Goal: Task Accomplishment & Management: Complete application form

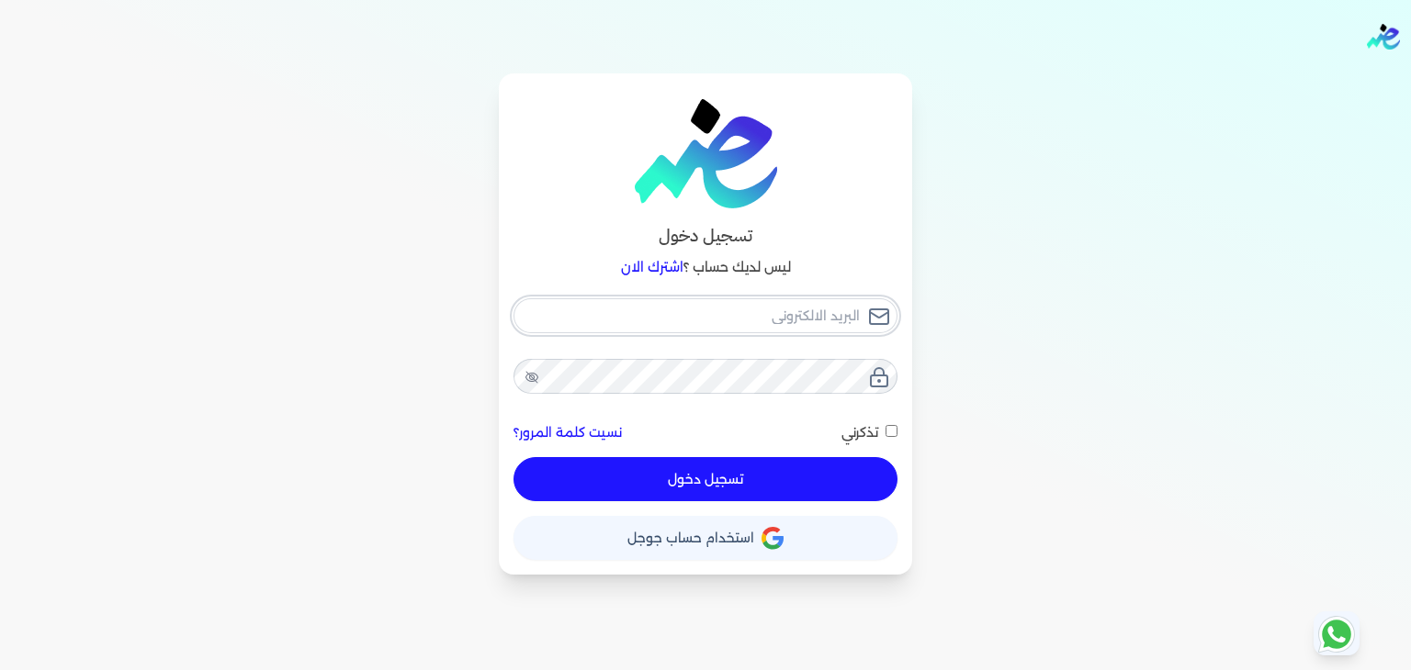
type input "[PERSON_NAME][EMAIL_ADDRESS][PERSON_NAME][DOMAIN_NAME]"
click at [693, 471] on button "تسجيل دخول" at bounding box center [705, 479] width 384 height 44
checkbox input "false"
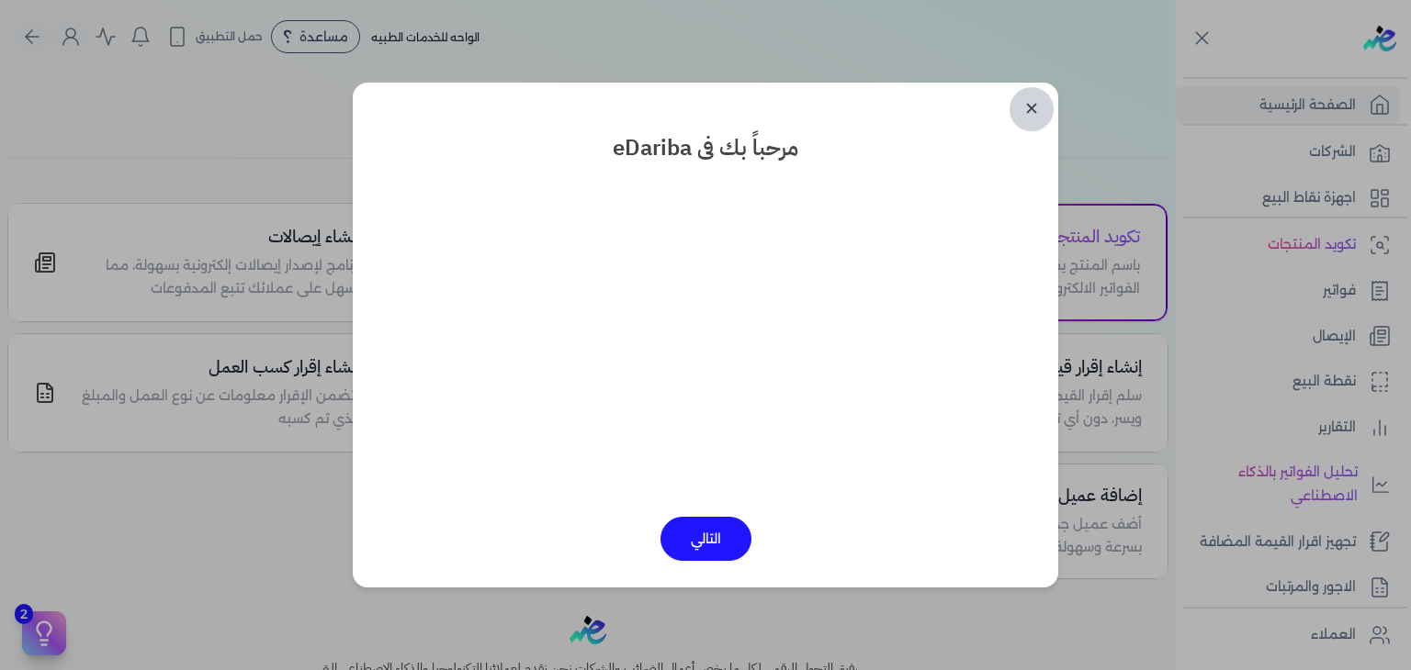
click at [1033, 109] on link "✕" at bounding box center [1031, 109] width 44 height 44
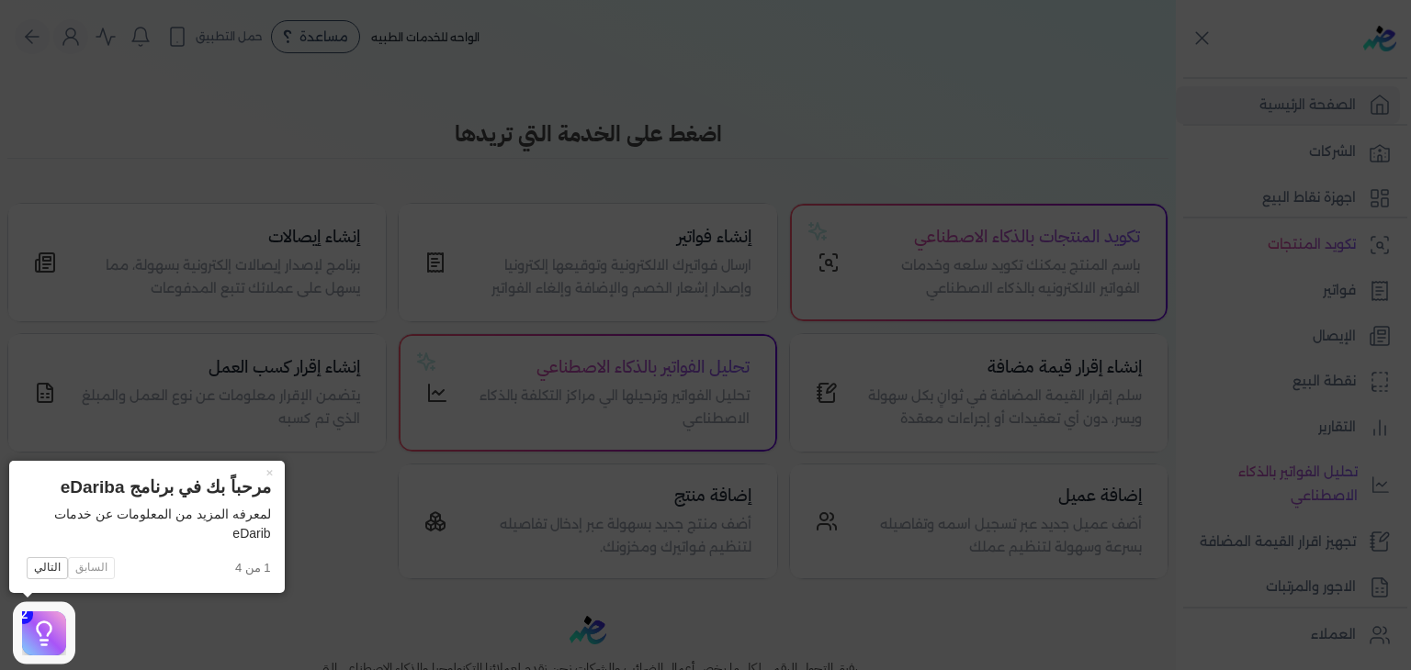
click at [1275, 328] on icon at bounding box center [705, 335] width 1411 height 670
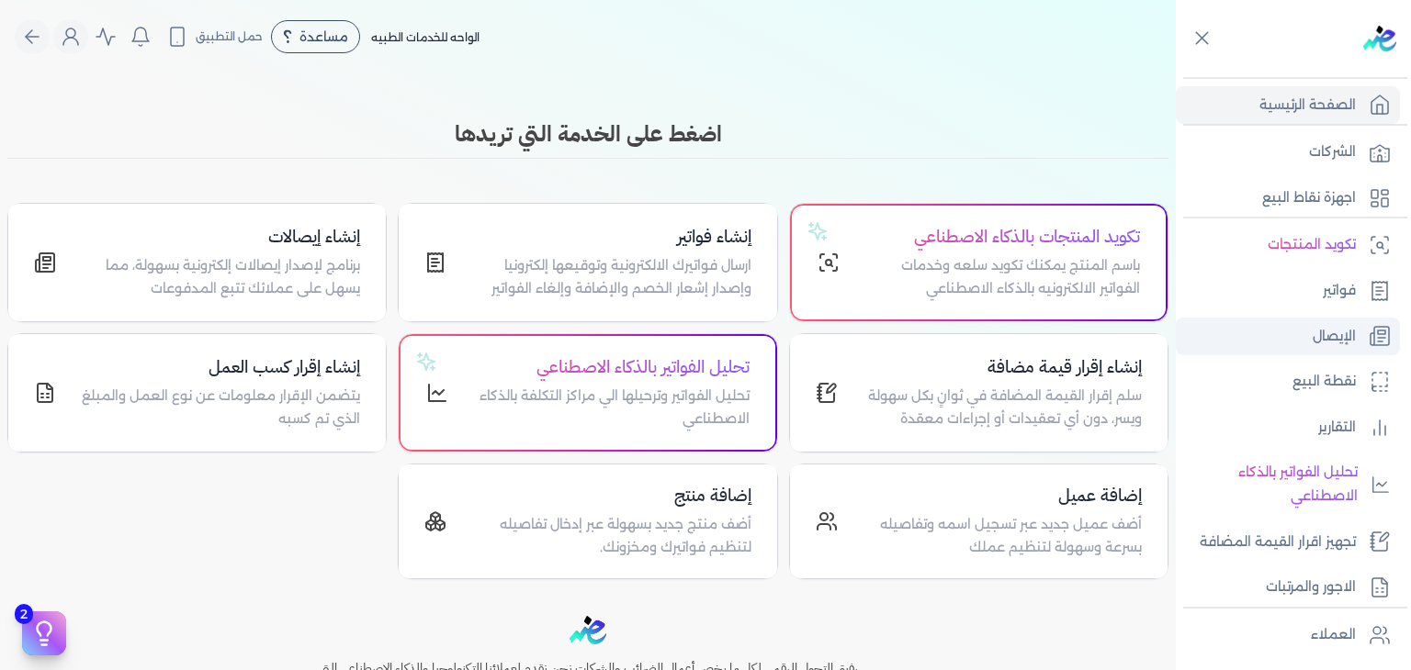
click at [1308, 339] on link "الإيصال" at bounding box center [1288, 337] width 224 height 39
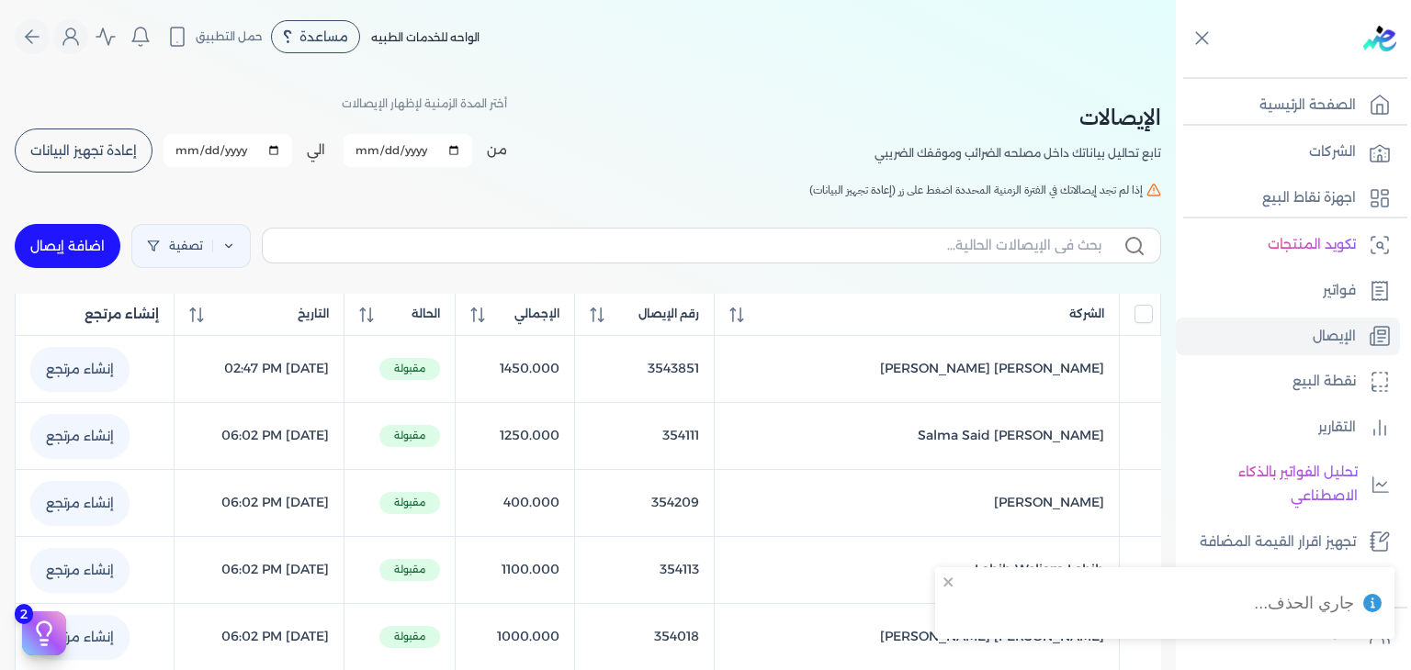
checkbox input "false"
click at [38, 249] on link "اضافة إيصال" at bounding box center [68, 246] width 106 height 44
select select "EGP"
select select "EGS"
select select "B"
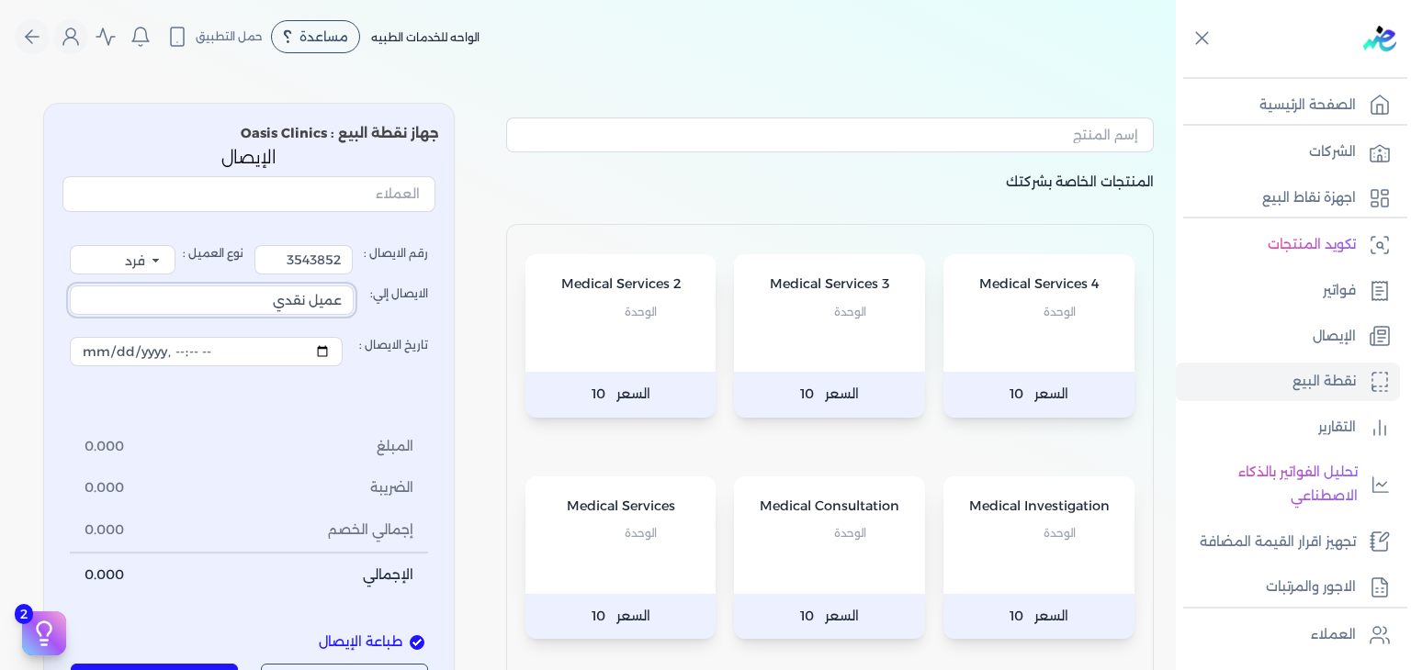
drag, startPoint x: 242, startPoint y: 302, endPoint x: 632, endPoint y: 324, distance: 390.0
click at [632, 324] on div "المنتجات الخاصة بشركتك Medical Services 4 الوحدة السعر 10 Medical Services 3 ال…" at bounding box center [588, 467] width 1176 height 758
click at [789, 540] on p "الوحدة" at bounding box center [829, 534] width 154 height 24
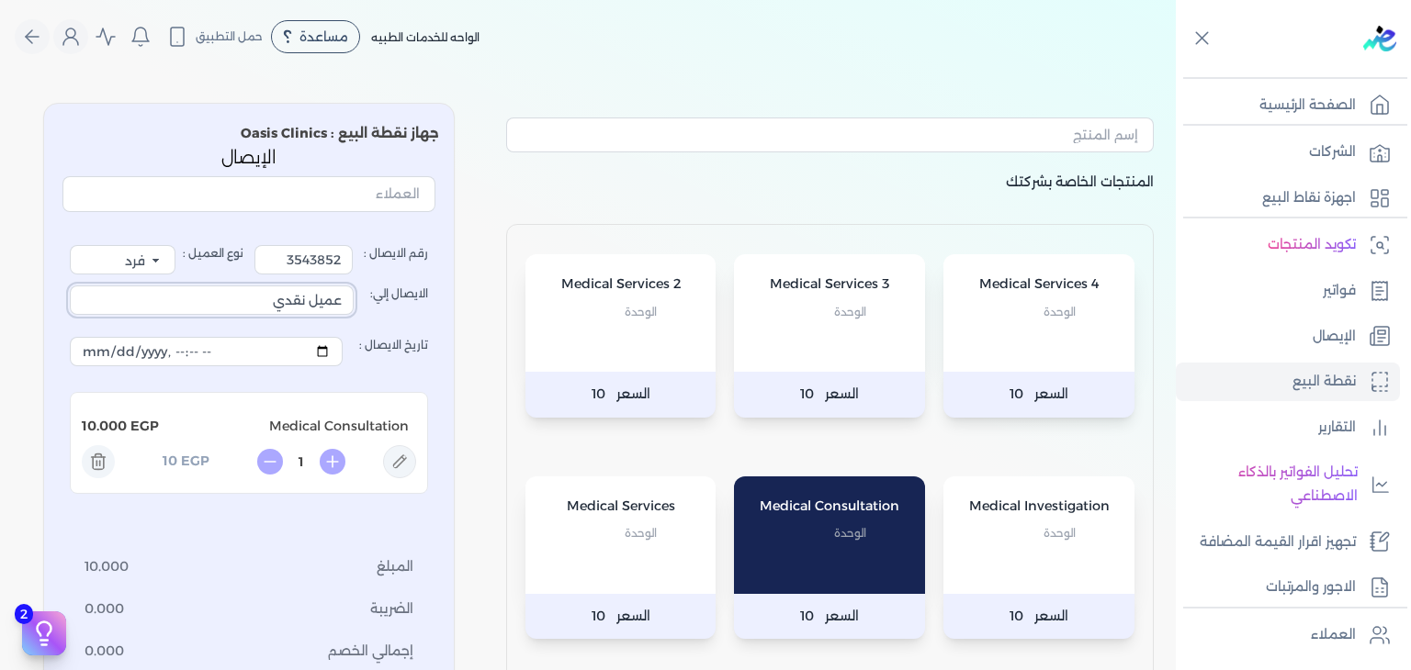
drag, startPoint x: 265, startPoint y: 298, endPoint x: 456, endPoint y: 317, distance: 191.9
click at [455, 317] on div "جهاز نقطة البيع : Oasis Clinics الإيصال رقم الايصال : 3543852 نوع العميل : فرد …" at bounding box center [248, 475] width 411 height 745
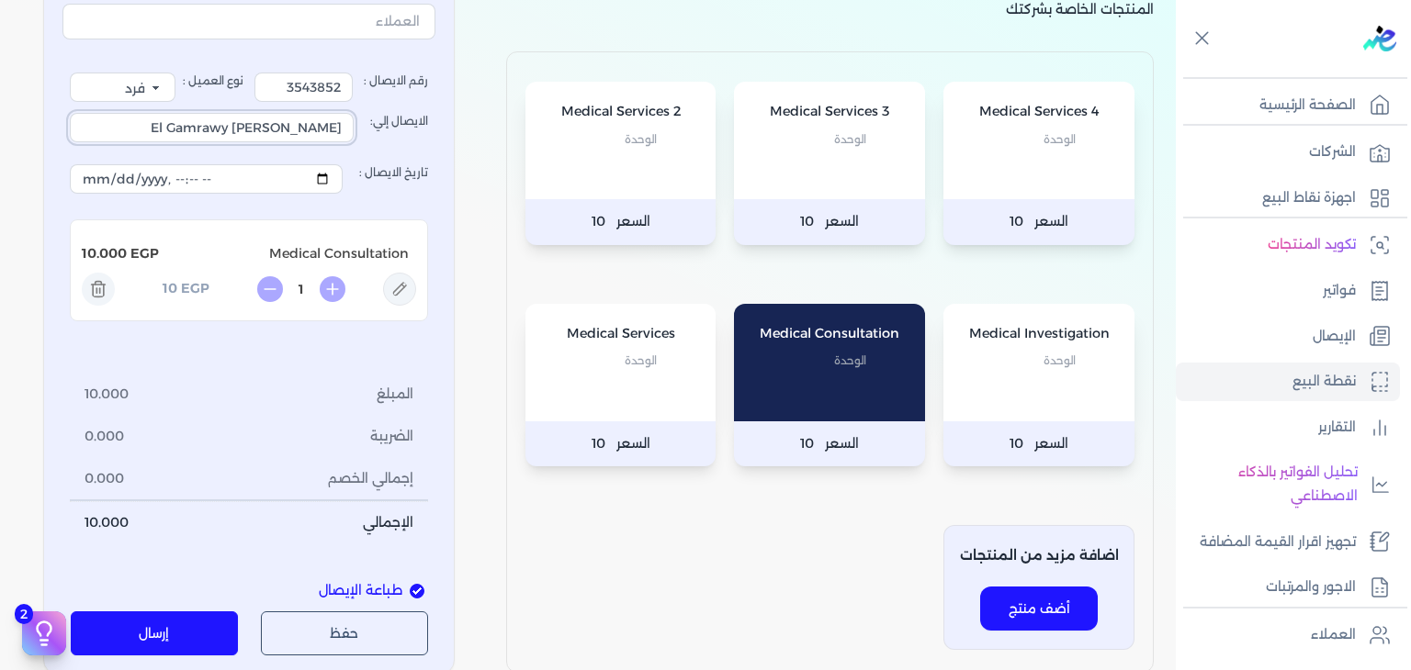
scroll to position [184, 0]
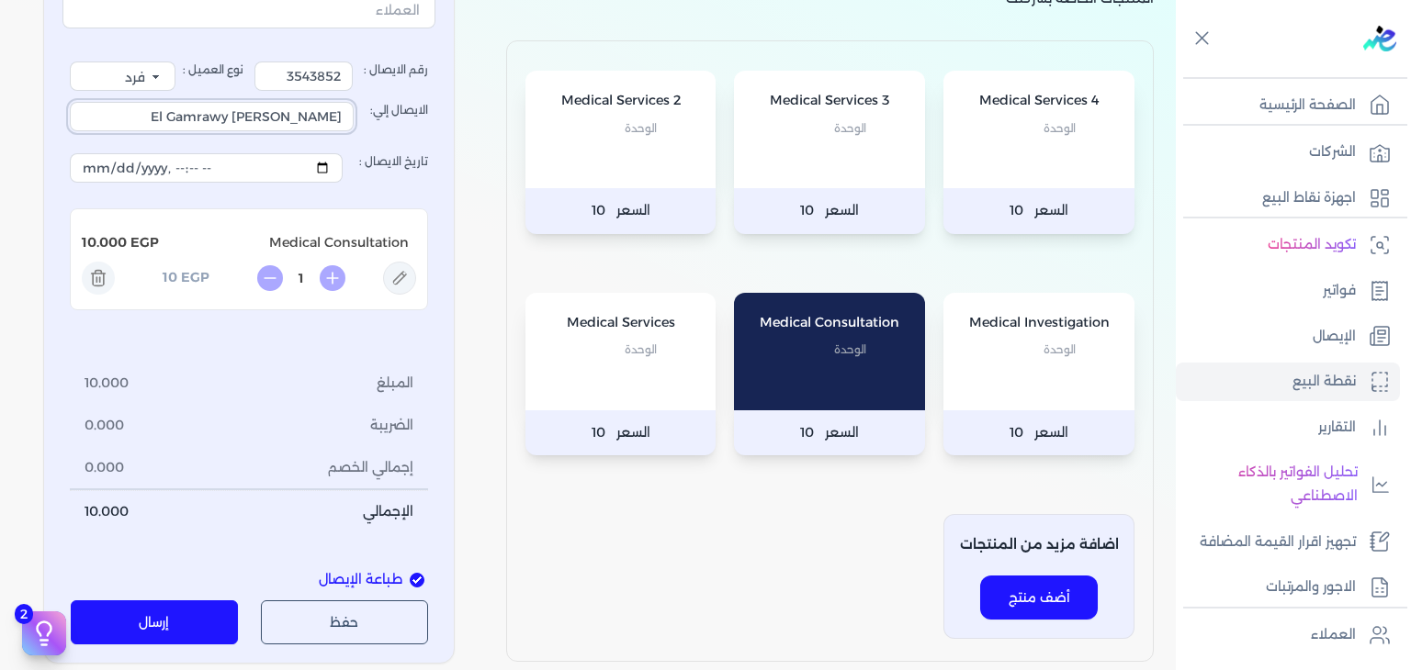
type input "[PERSON_NAME] El Gamrawy"
click at [415, 267] on icon at bounding box center [399, 278] width 33 height 33
type input "Medical Consultation"
type input "10"
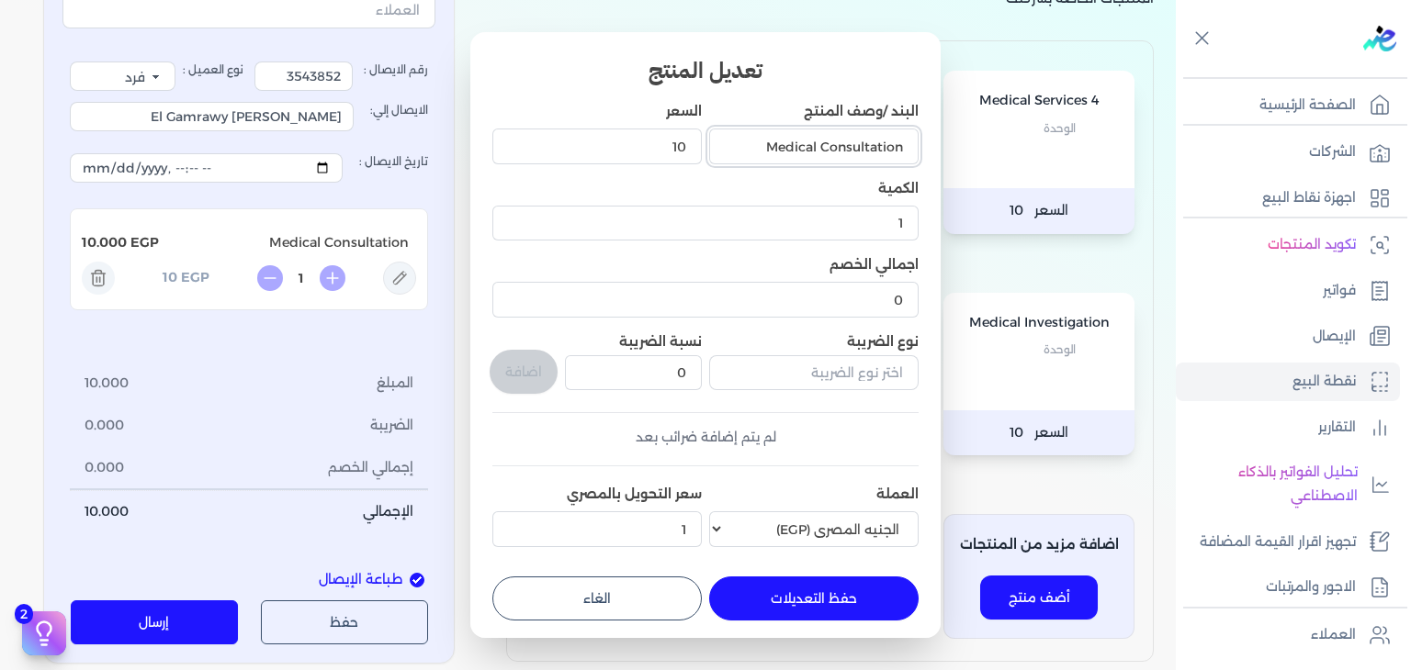
drag, startPoint x: 748, startPoint y: 151, endPoint x: 823, endPoint y: 177, distance: 79.9
click at [823, 177] on div "البند /وصف المنتج Medical Consultation السعر 10 الكمية 1 اجمالي الخصم 0 نوع الض…" at bounding box center [705, 328] width 426 height 453
type input "Consultation ( ENT )"
drag, startPoint x: 613, startPoint y: 122, endPoint x: 616, endPoint y: 146, distance: 24.2
click at [613, 123] on div "10" at bounding box center [596, 146] width 209 height 50
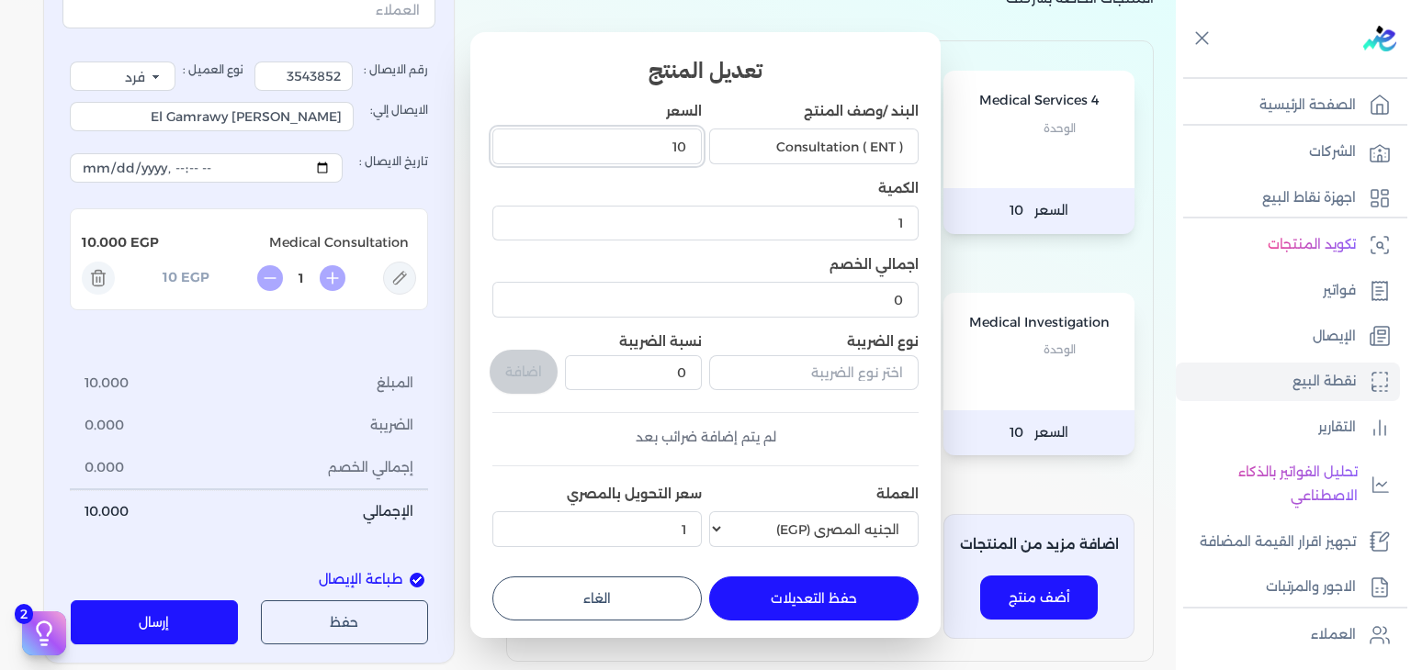
drag, startPoint x: 616, startPoint y: 147, endPoint x: 725, endPoint y: 143, distance: 108.4
click at [720, 144] on div "البند /وصف المنتج Consultation ( ENT ) السعر 10 الكمية 1 اجمالي الخصم 0 نوع الض…" at bounding box center [705, 328] width 426 height 453
type input "1250"
click at [813, 591] on button "حفظ التعديلات" at bounding box center [813, 599] width 209 height 44
type input "0"
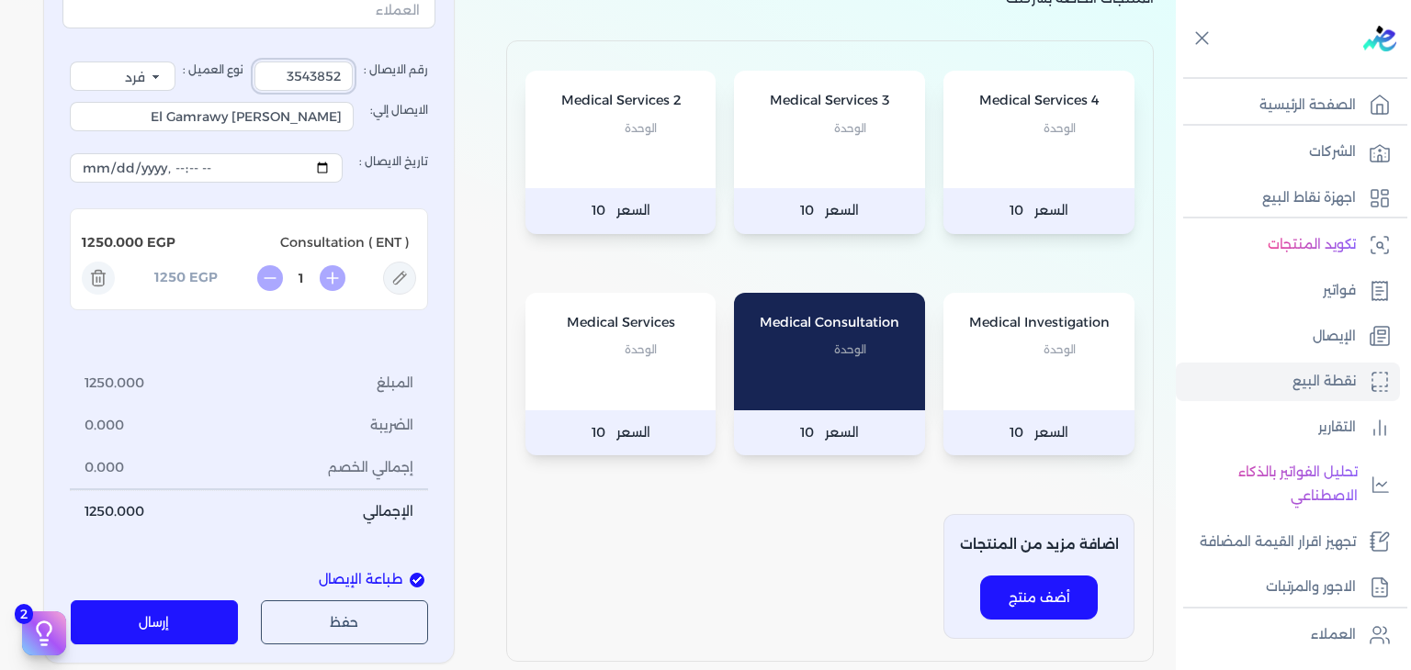
click at [301, 74] on input "3543852" at bounding box center [303, 76] width 98 height 29
type input "3545301"
click at [152, 616] on button "إرسال" at bounding box center [155, 623] width 168 height 44
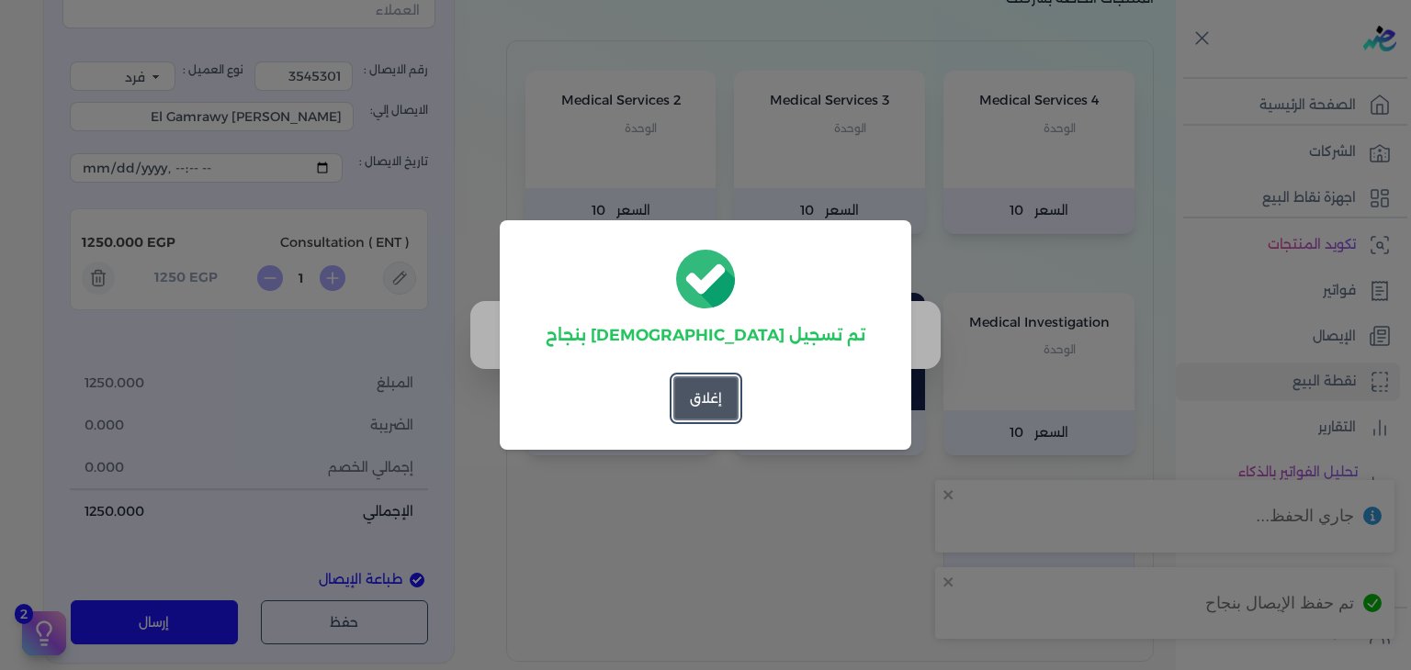
click at [709, 405] on button "إغلاق" at bounding box center [705, 399] width 65 height 44
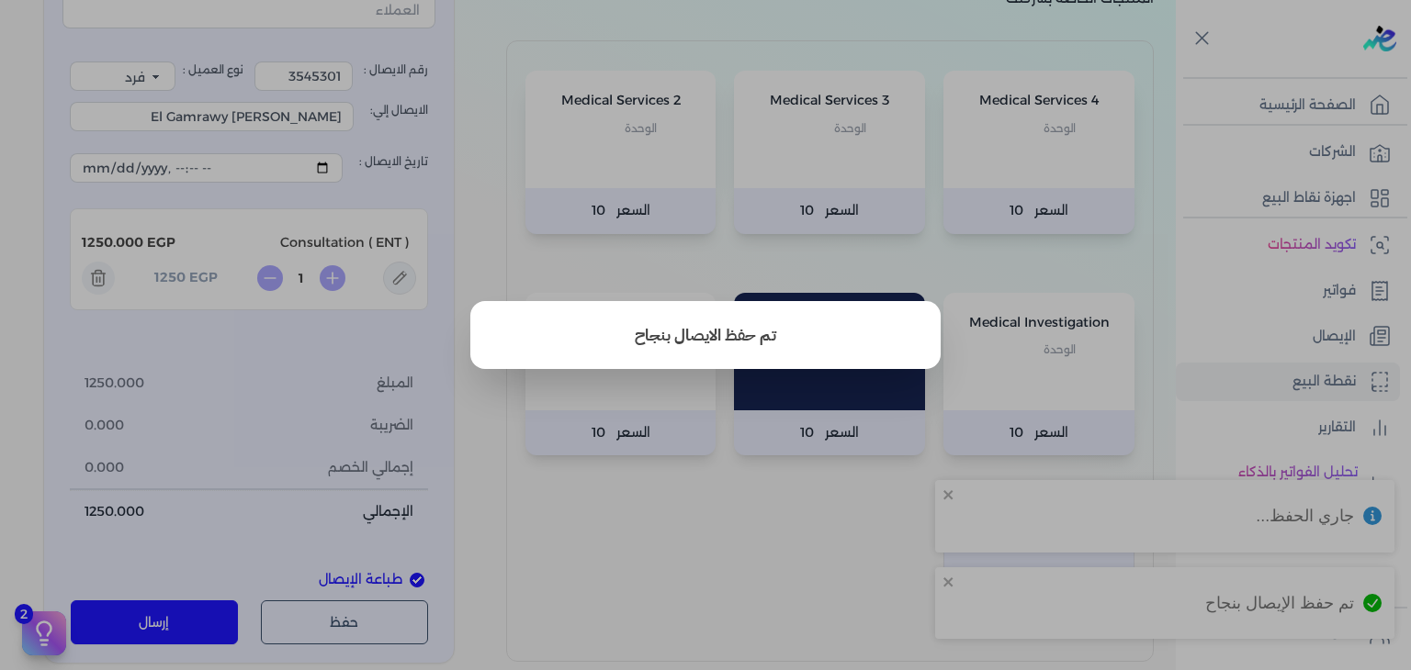
click at [562, 280] on button "close" at bounding box center [705, 335] width 1411 height 670
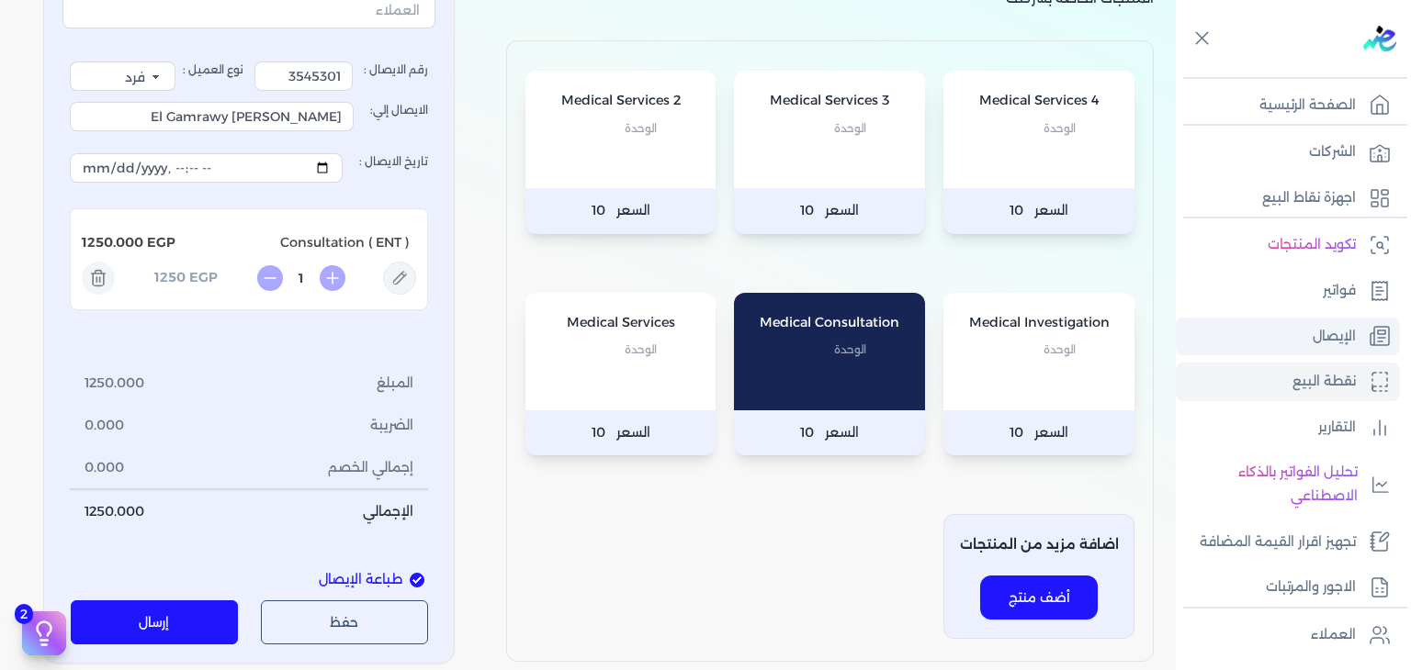
click at [1298, 343] on link "الإيصال" at bounding box center [1288, 337] width 224 height 39
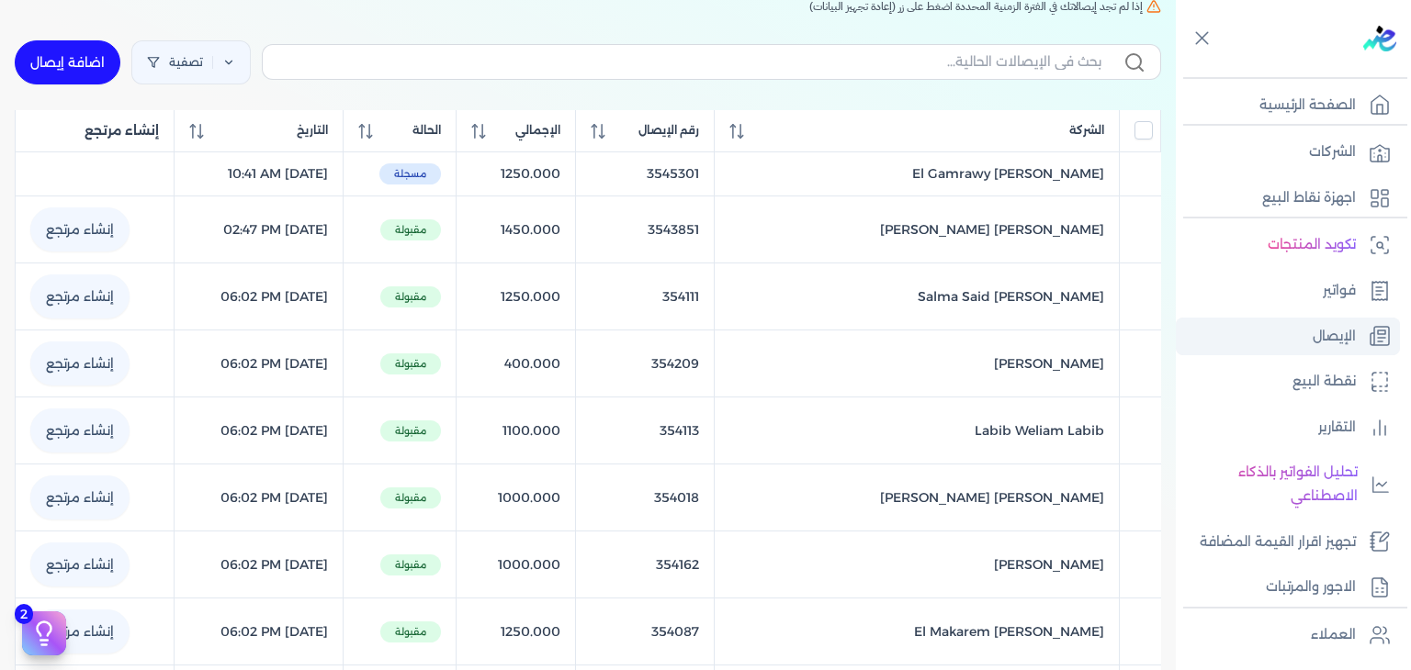
scroll to position [169, 0]
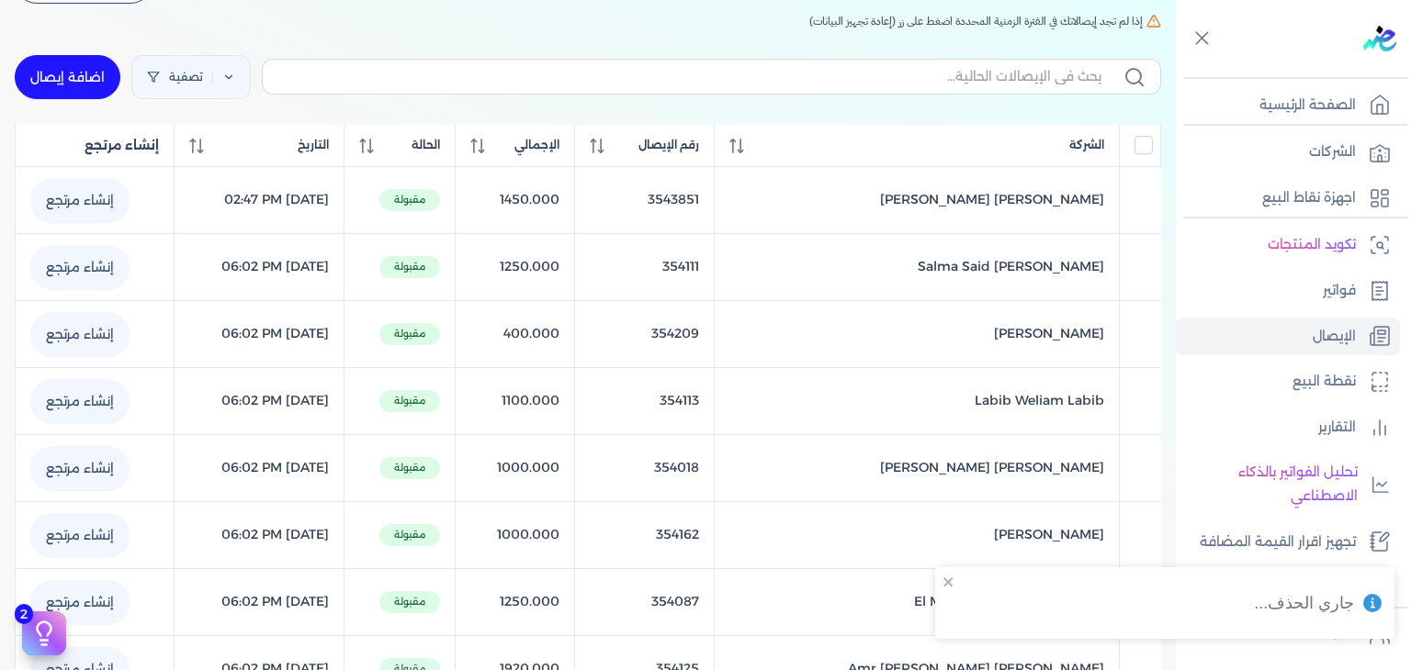
checkbox input "false"
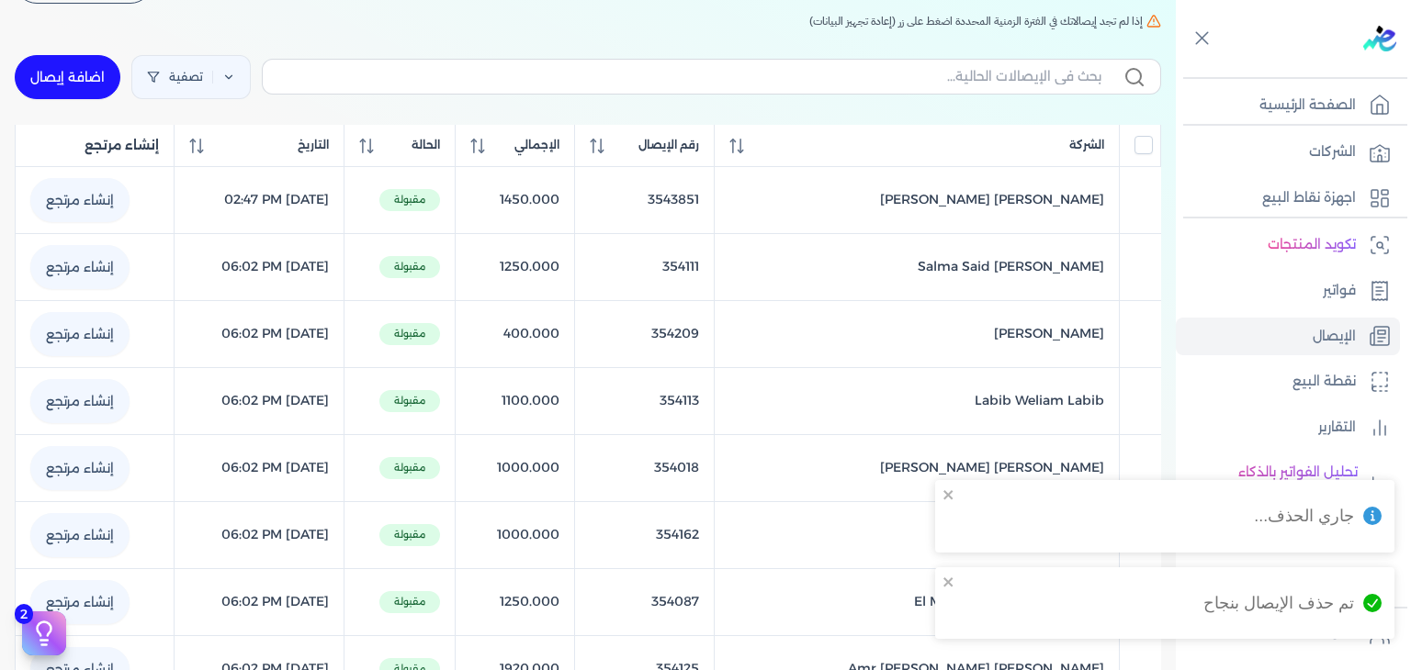
click at [62, 62] on link "اضافة إيصال" at bounding box center [68, 77] width 106 height 44
select select "EGP"
select select "EGS"
select select "B"
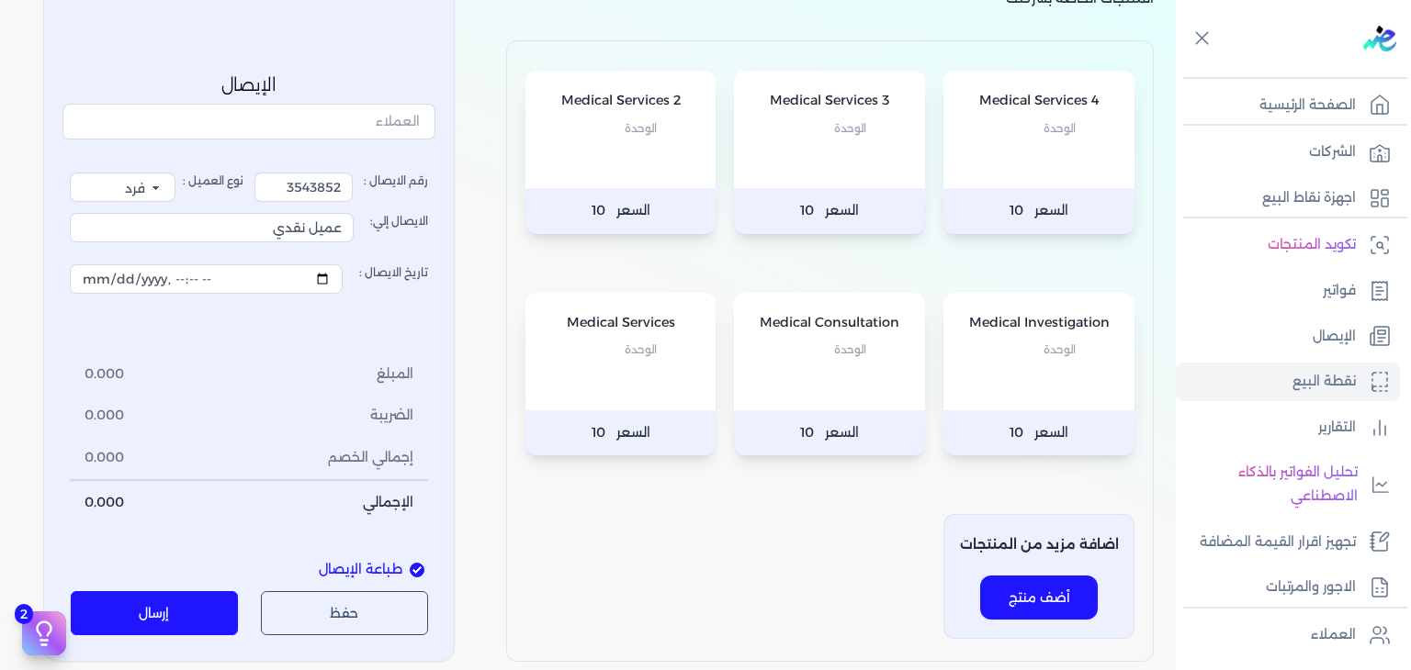
click at [833, 365] on div "Medical Consultation الوحدة" at bounding box center [829, 352] width 191 height 118
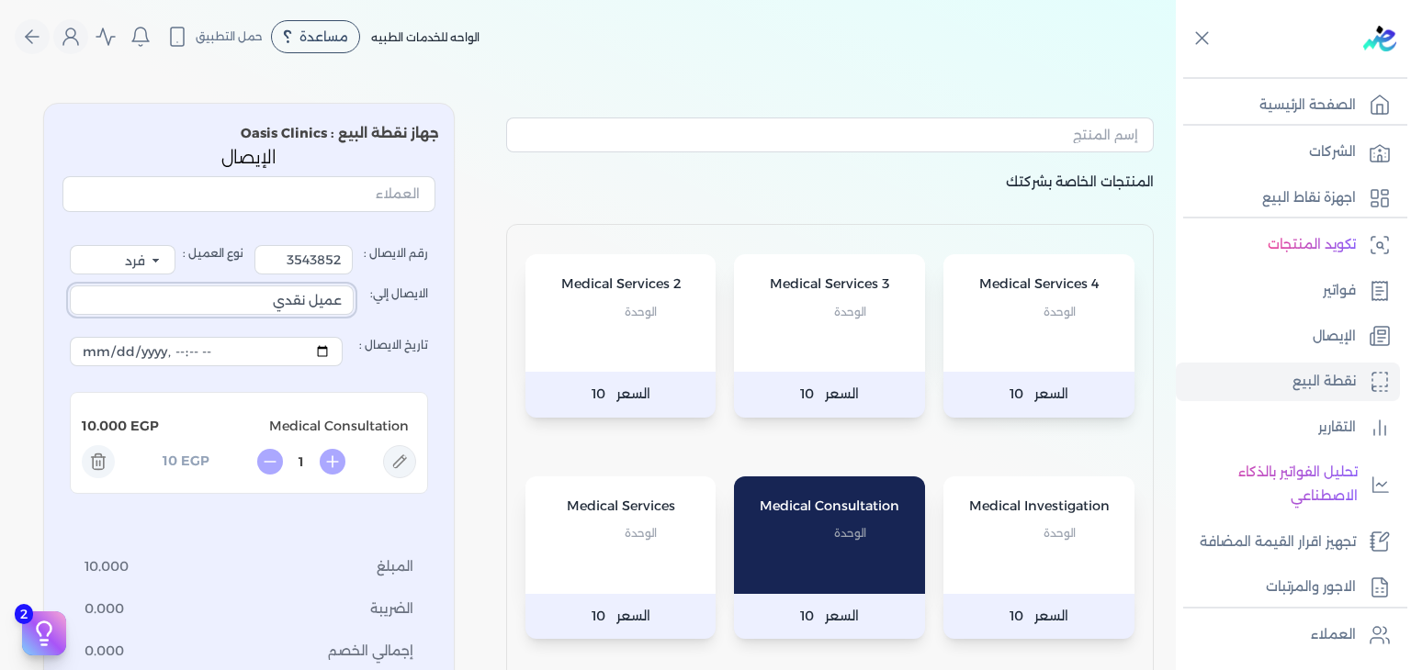
drag, startPoint x: 236, startPoint y: 307, endPoint x: 463, endPoint y: 316, distance: 227.0
click at [463, 316] on div "المنتجات الخاصة بشركتك Medical Services 4 الوحدة السعر 10 Medical Services 3 ال…" at bounding box center [588, 467] width 1176 height 759
type input "[PERSON_NAME] [PERSON_NAME]"
drag, startPoint x: 290, startPoint y: 262, endPoint x: 538, endPoint y: 266, distance: 248.0
click at [538, 266] on div "المنتجات الخاصة بشركتك Medical Services 4 الوحدة السعر 10 Medical Services 3 ال…" at bounding box center [588, 467] width 1176 height 759
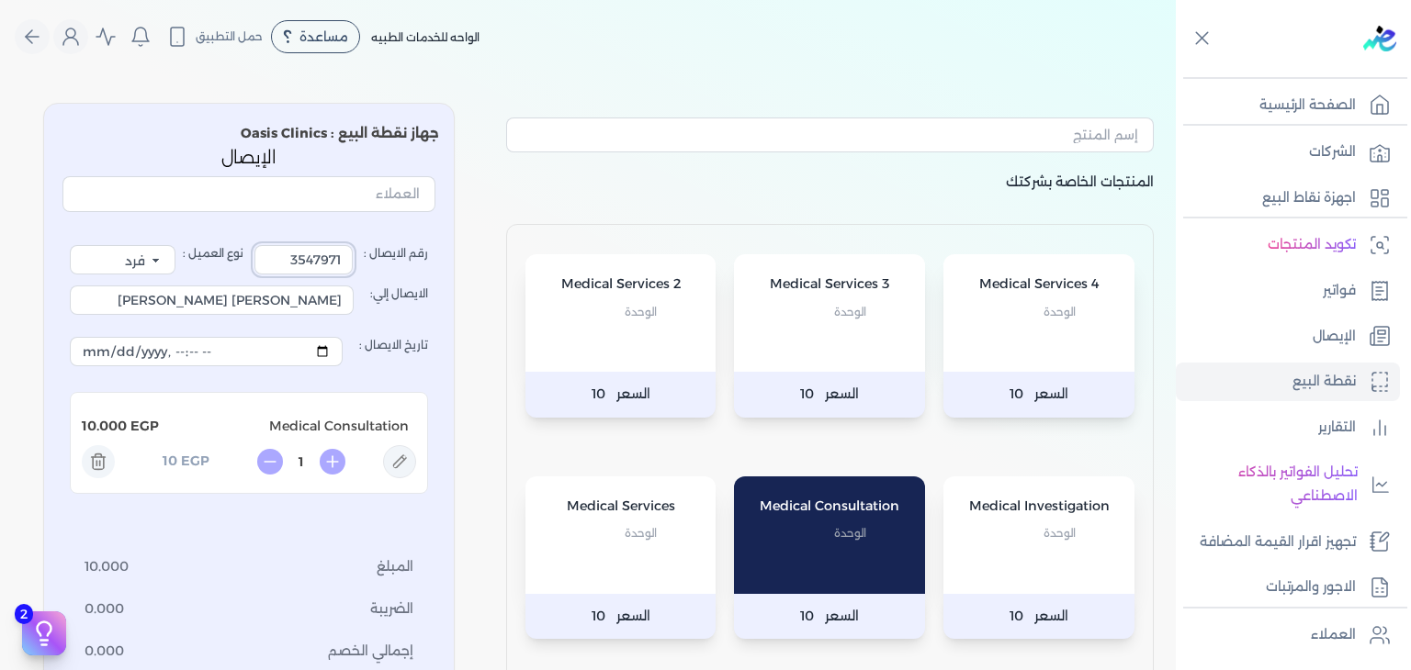
scroll to position [184, 0]
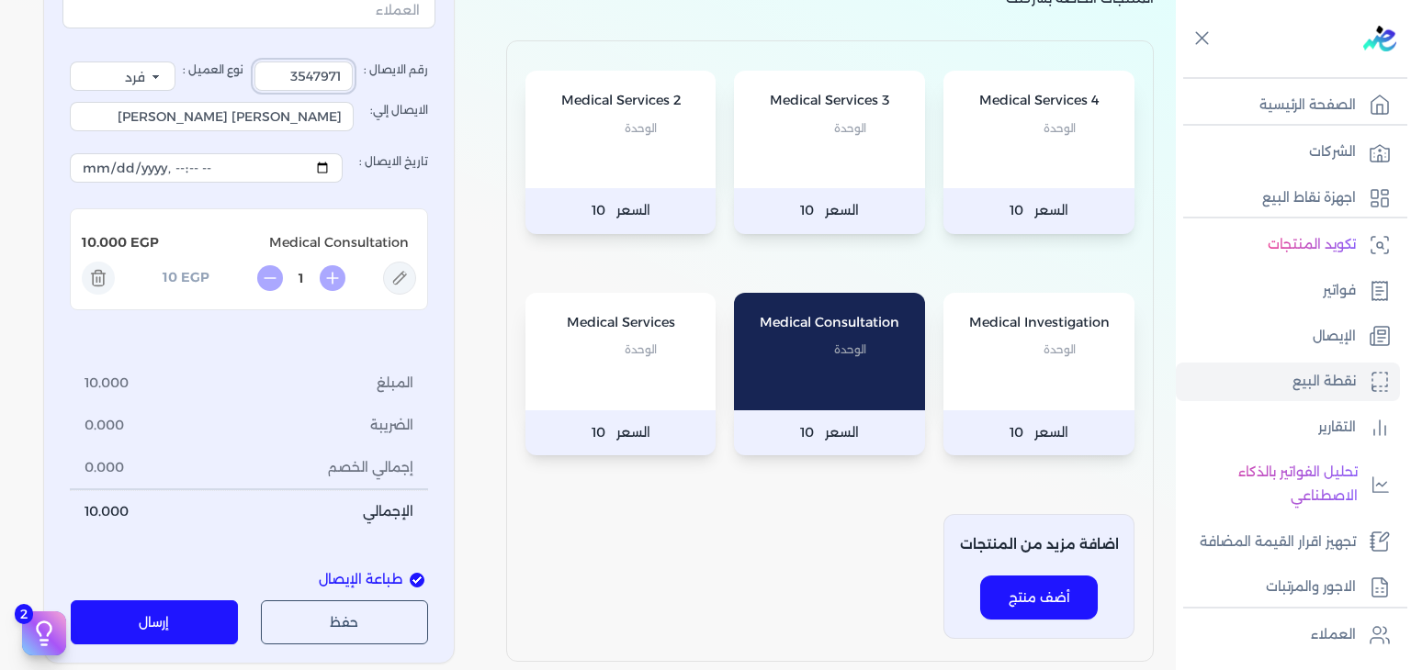
type input "3547971"
drag, startPoint x: 402, startPoint y: 276, endPoint x: 377, endPoint y: 234, distance: 48.7
click at [403, 276] on icon at bounding box center [399, 278] width 33 height 33
type input "Medical Consultation"
type input "10"
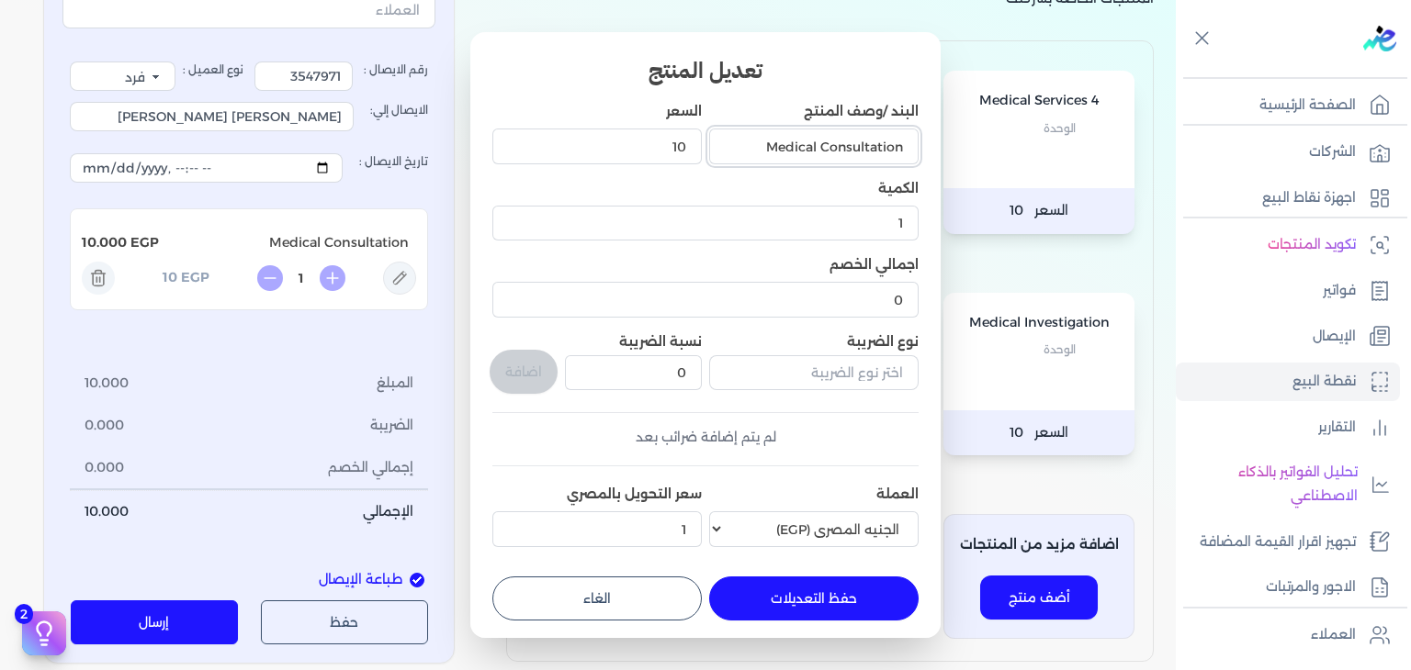
drag, startPoint x: 746, startPoint y: 141, endPoint x: 1067, endPoint y: 163, distance: 322.2
click at [1067, 163] on dialog "تعديل المنتج البند /وصف المنتج Medical Consultation السعر 10 الكمية 1 اجمالي ال…" at bounding box center [705, 335] width 1411 height 670
click at [812, 148] on input "البند /وصف المنتج" at bounding box center [813, 146] width 209 height 35
type input "Consultation (ENT)"
drag, startPoint x: 610, startPoint y: 152, endPoint x: 871, endPoint y: 196, distance: 264.5
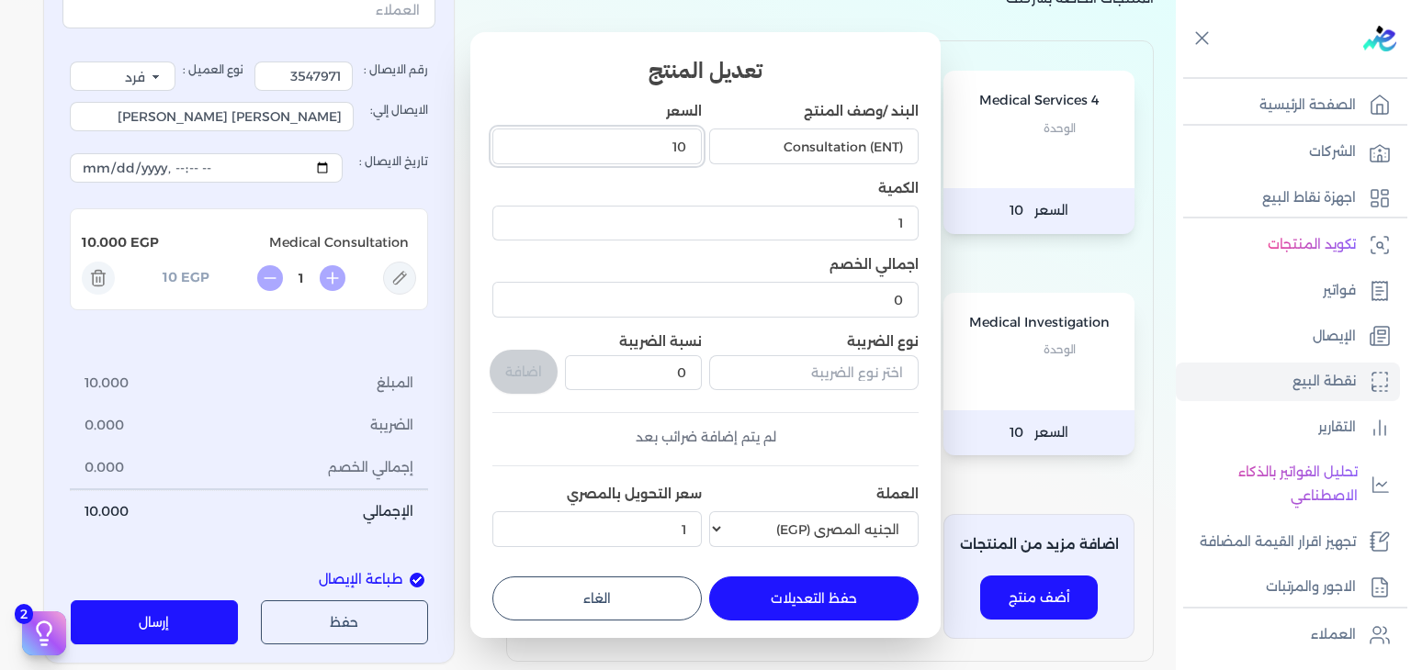
click at [871, 196] on div "البند /وصف المنتج Consultation (ENT) السعر 10 الكمية 1 اجمالي الخصم 0 نوع الضري…" at bounding box center [705, 328] width 426 height 453
type input "1250"
click at [852, 599] on button "حفظ التعديلات" at bounding box center [813, 599] width 209 height 44
type input "0"
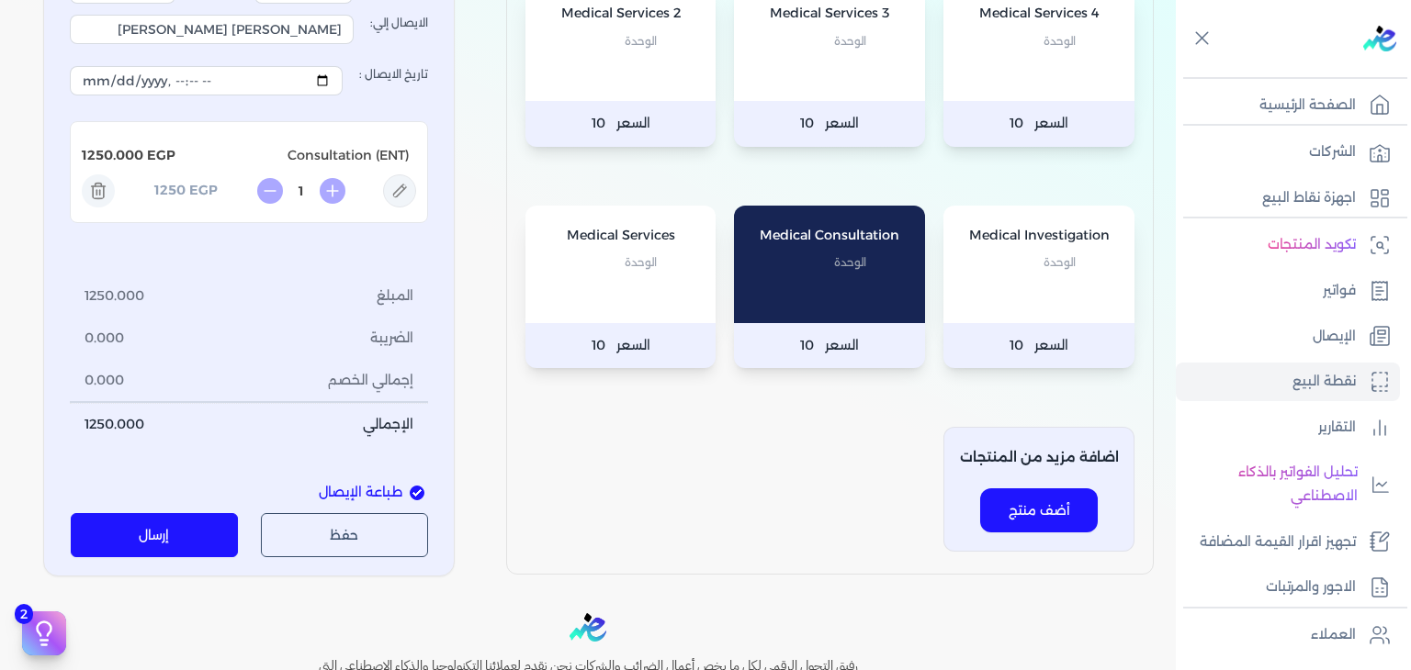
scroll to position [276, 0]
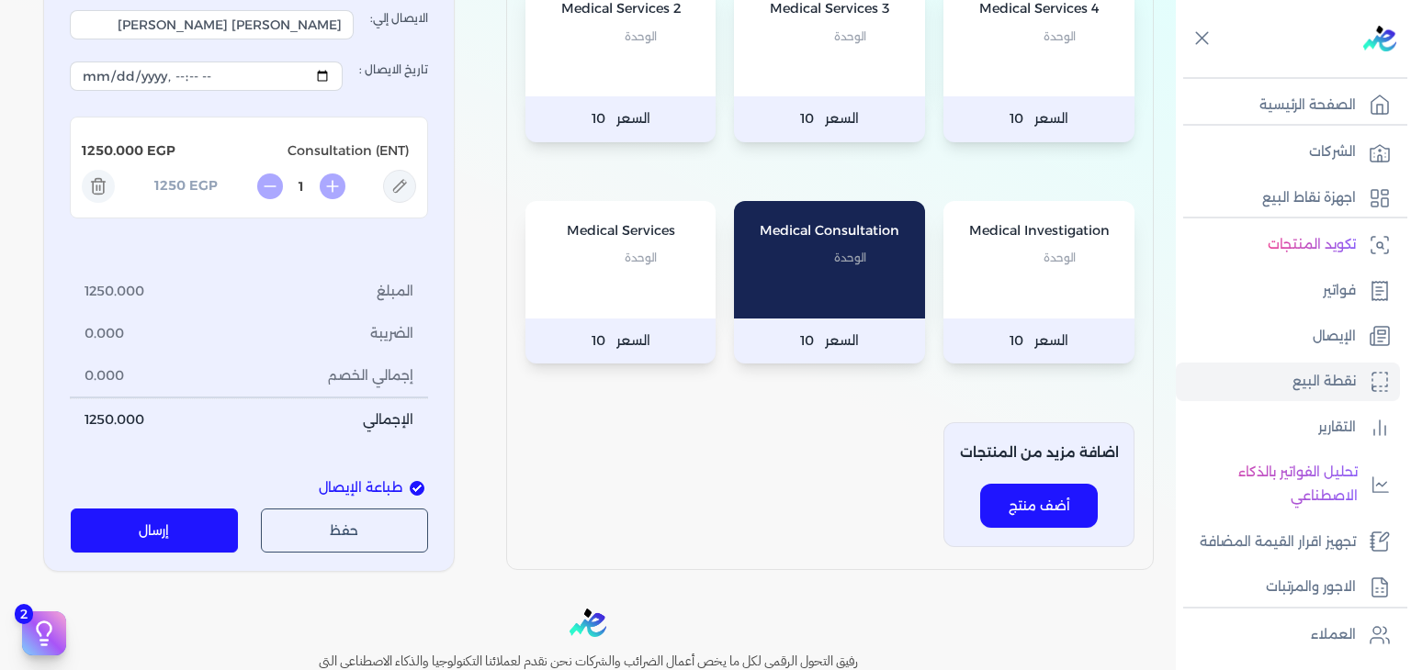
click at [151, 552] on div "جهاز نقطة البيع : Oasis Clinics الإيصال رقم الايصال : 3547971 نوع العميل : فرد …" at bounding box center [248, 199] width 411 height 745
click at [163, 530] on button "إرسال" at bounding box center [155, 531] width 168 height 44
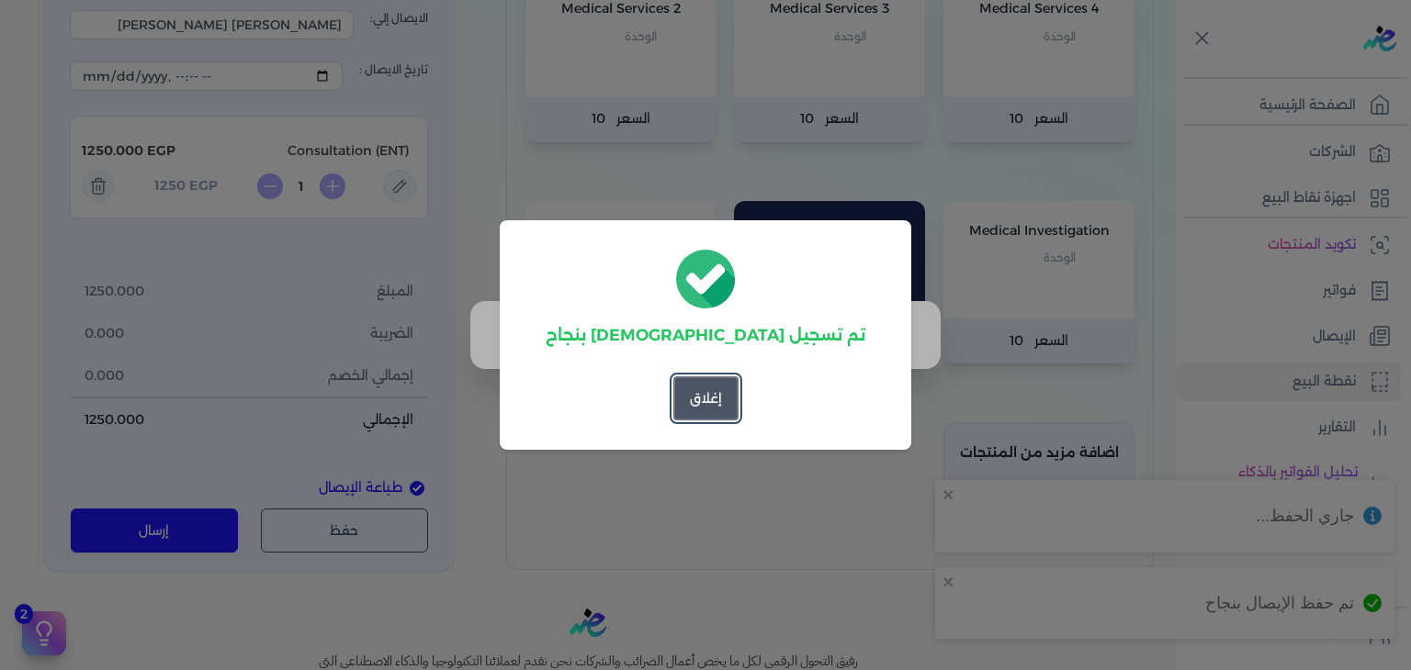
click at [734, 417] on button "إغلاق" at bounding box center [705, 399] width 65 height 44
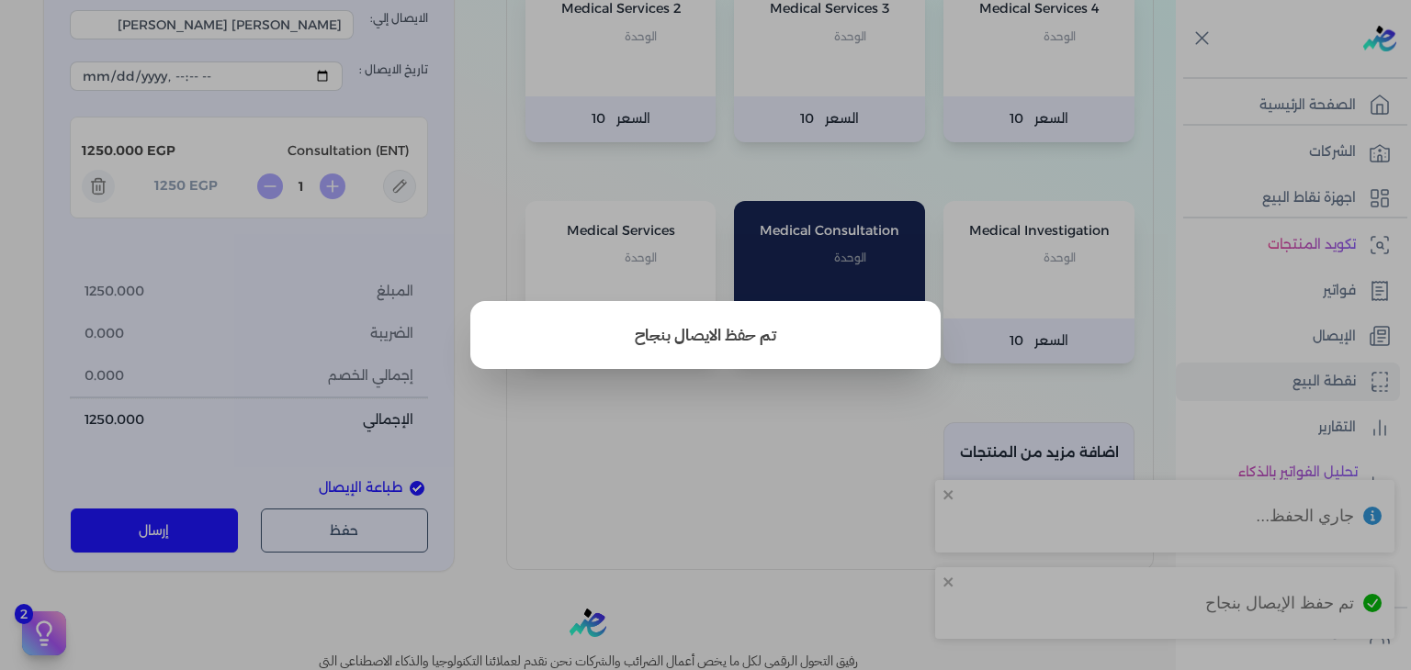
click at [654, 476] on button "close" at bounding box center [705, 335] width 1411 height 670
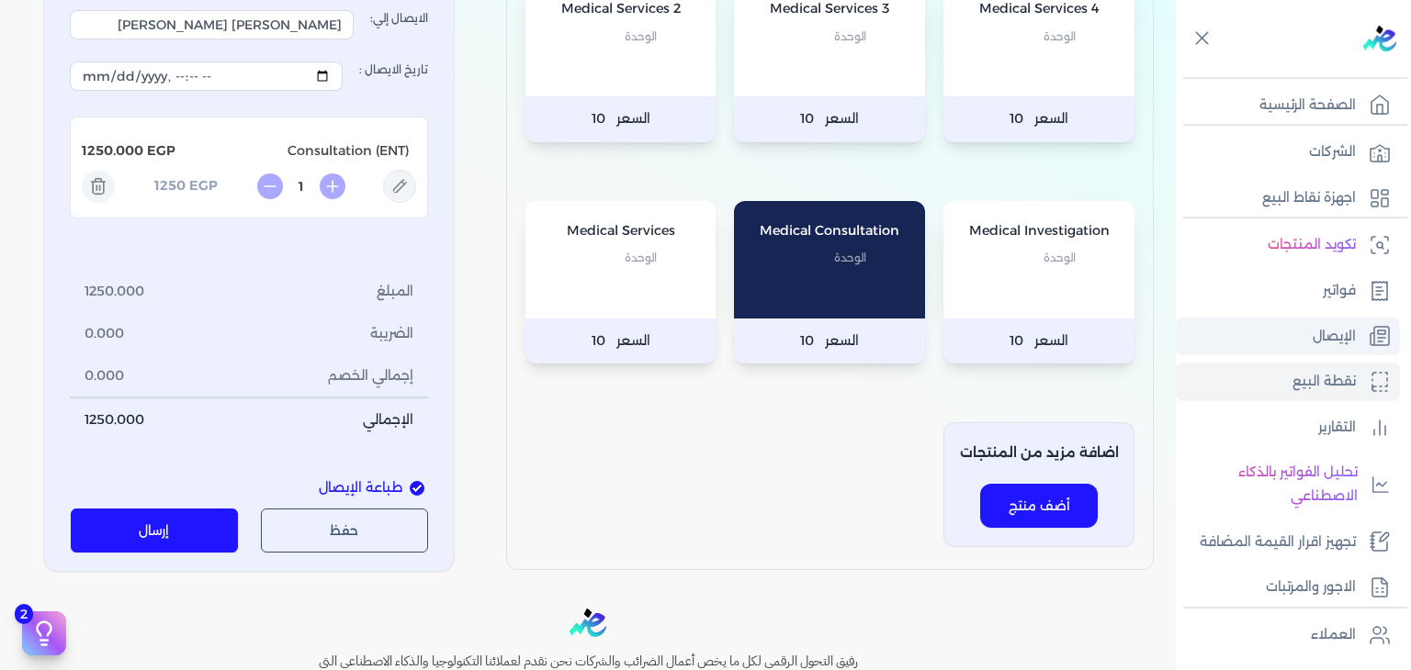
click at [1280, 328] on link "الإيصال" at bounding box center [1288, 337] width 224 height 39
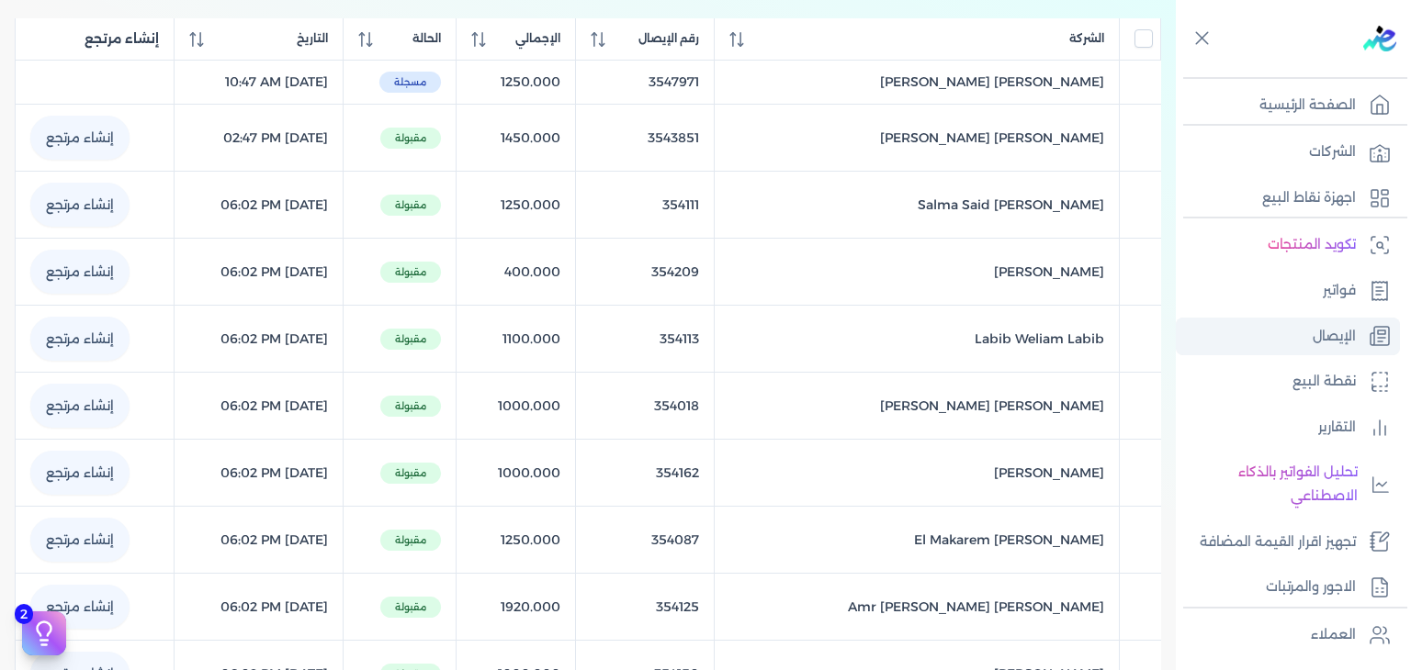
scroll to position [261, 0]
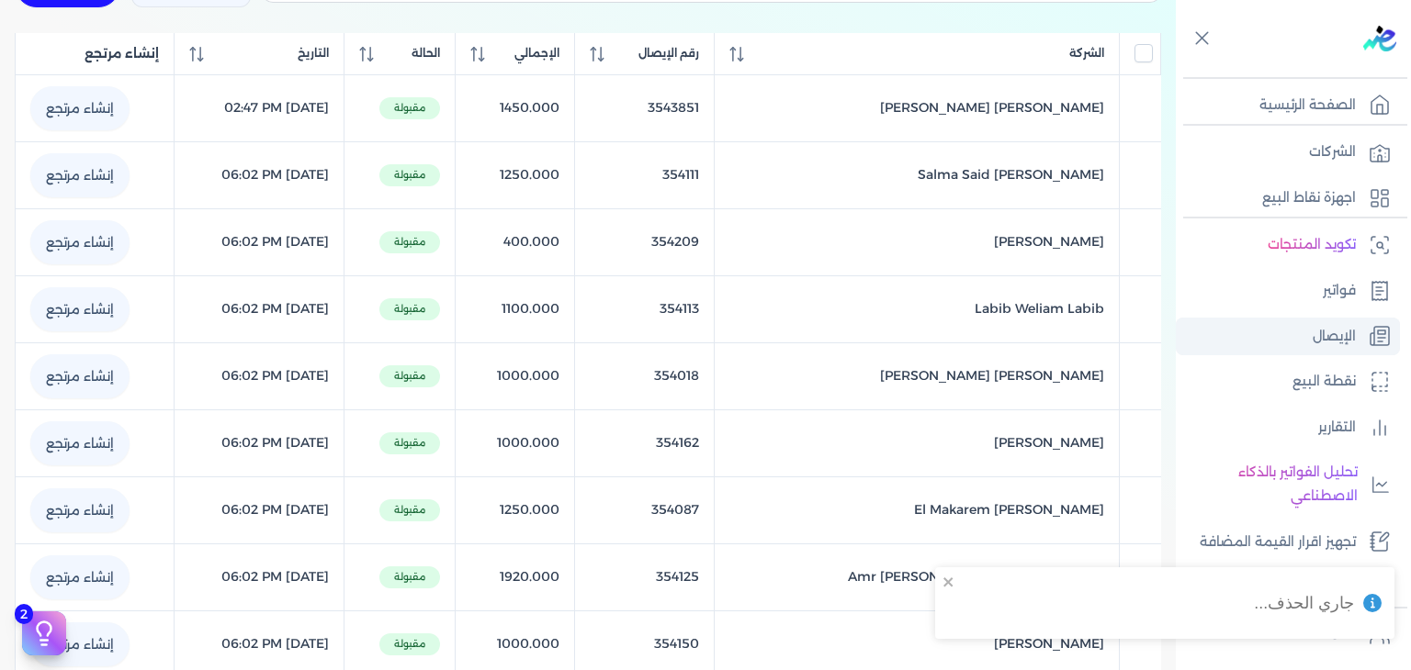
checkbox input "false"
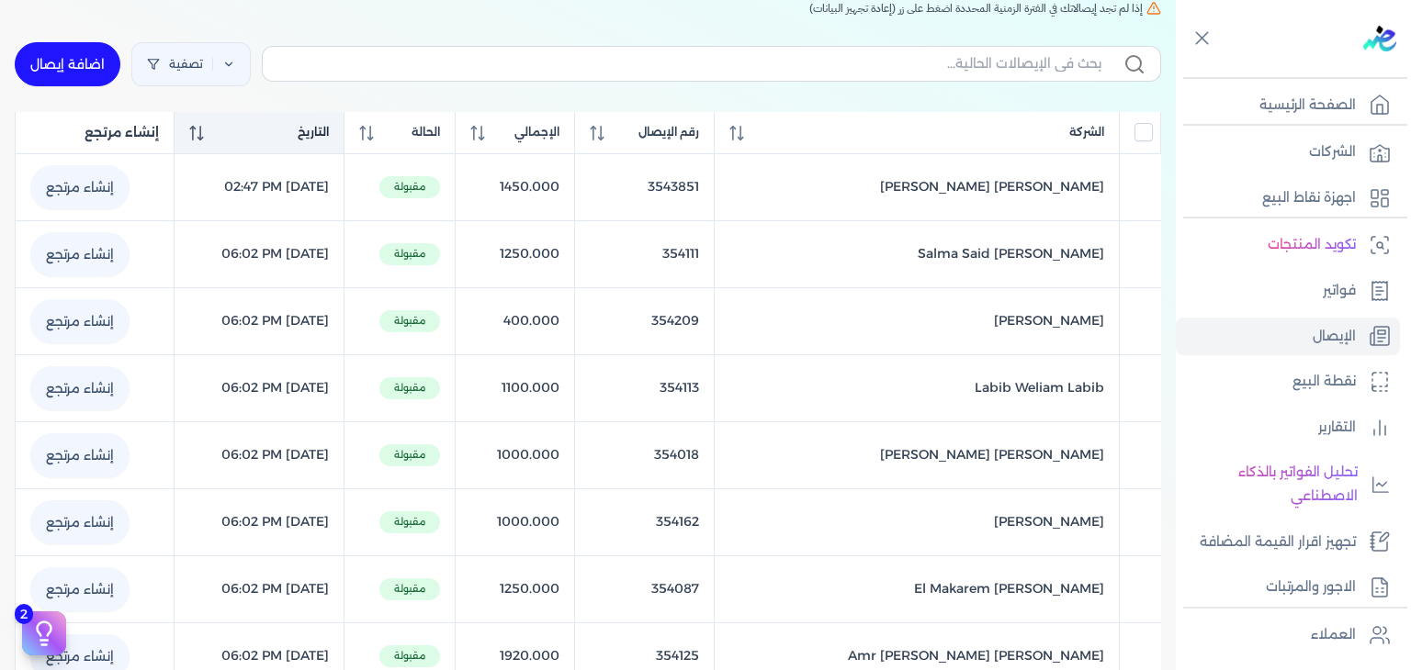
scroll to position [0, 0]
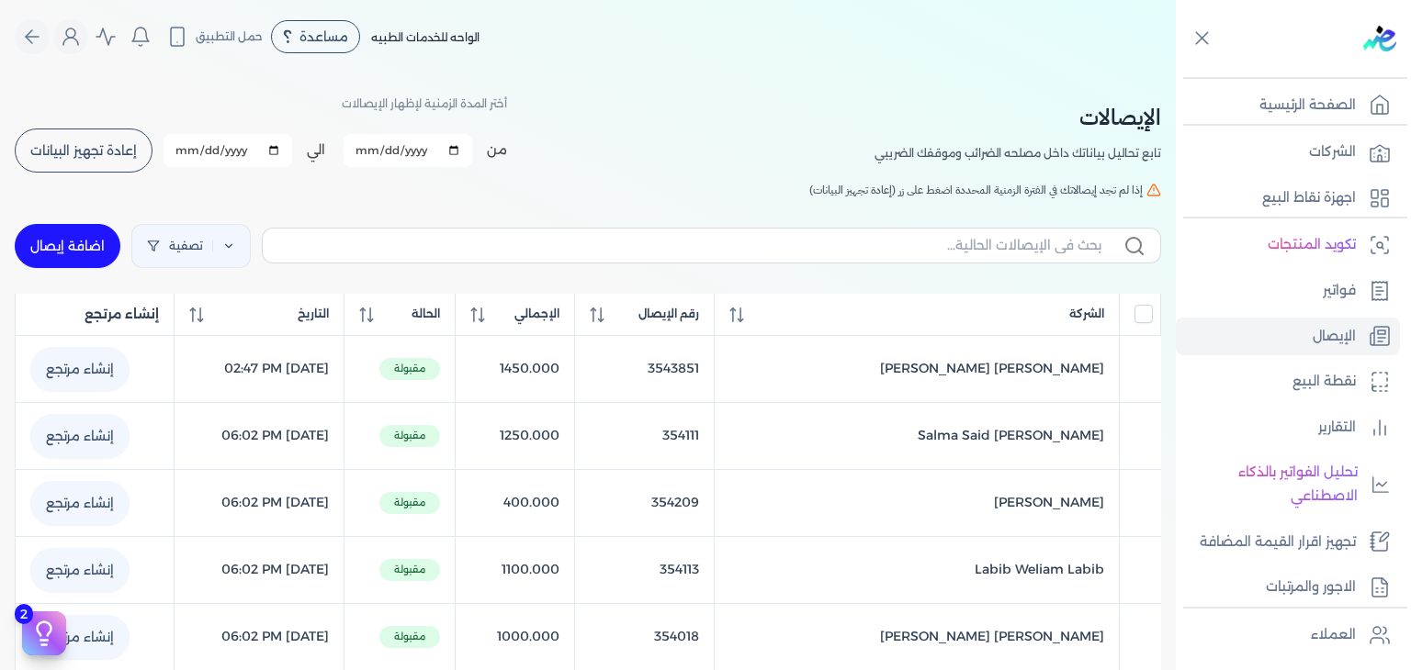
click at [81, 267] on div "تصفية اضافة إيصال" at bounding box center [588, 246] width 1146 height 66
click at [73, 236] on link "اضافة إيصال" at bounding box center [68, 246] width 106 height 44
select select "EGP"
select select "EGS"
select select "B"
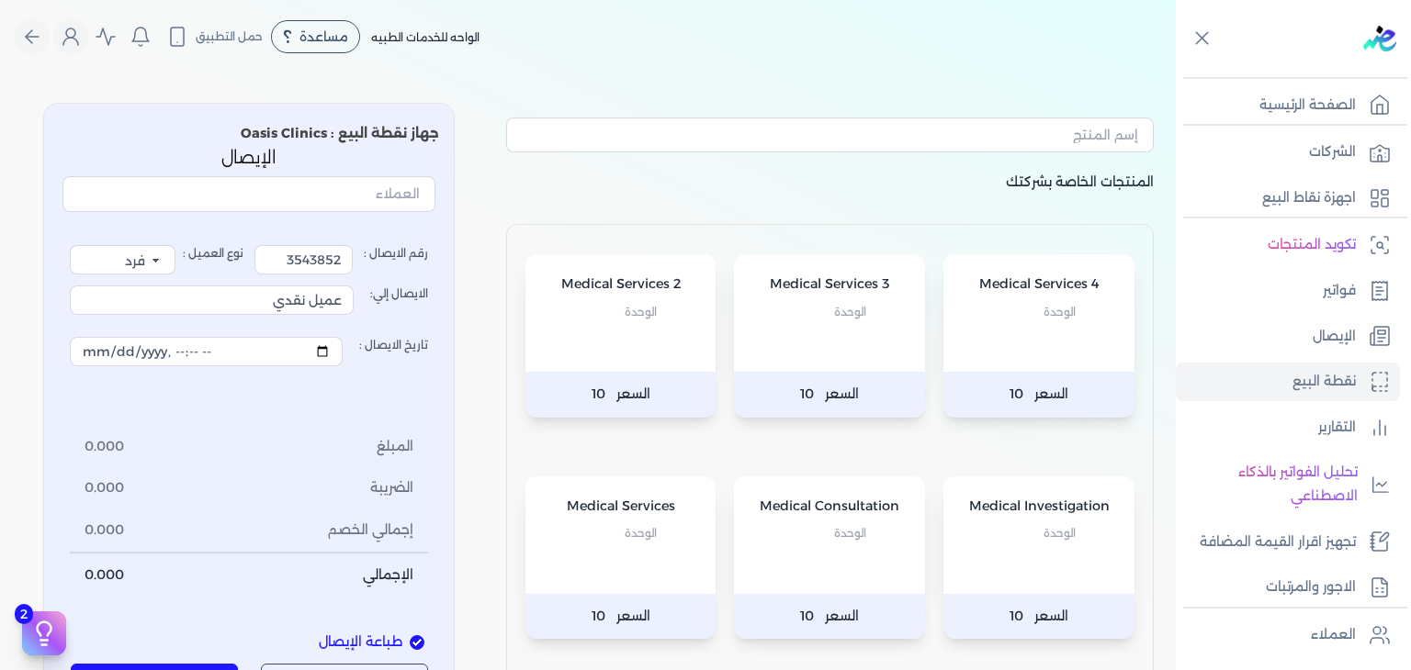
click at [845, 552] on div "Medical Consultation الوحدة" at bounding box center [829, 536] width 191 height 118
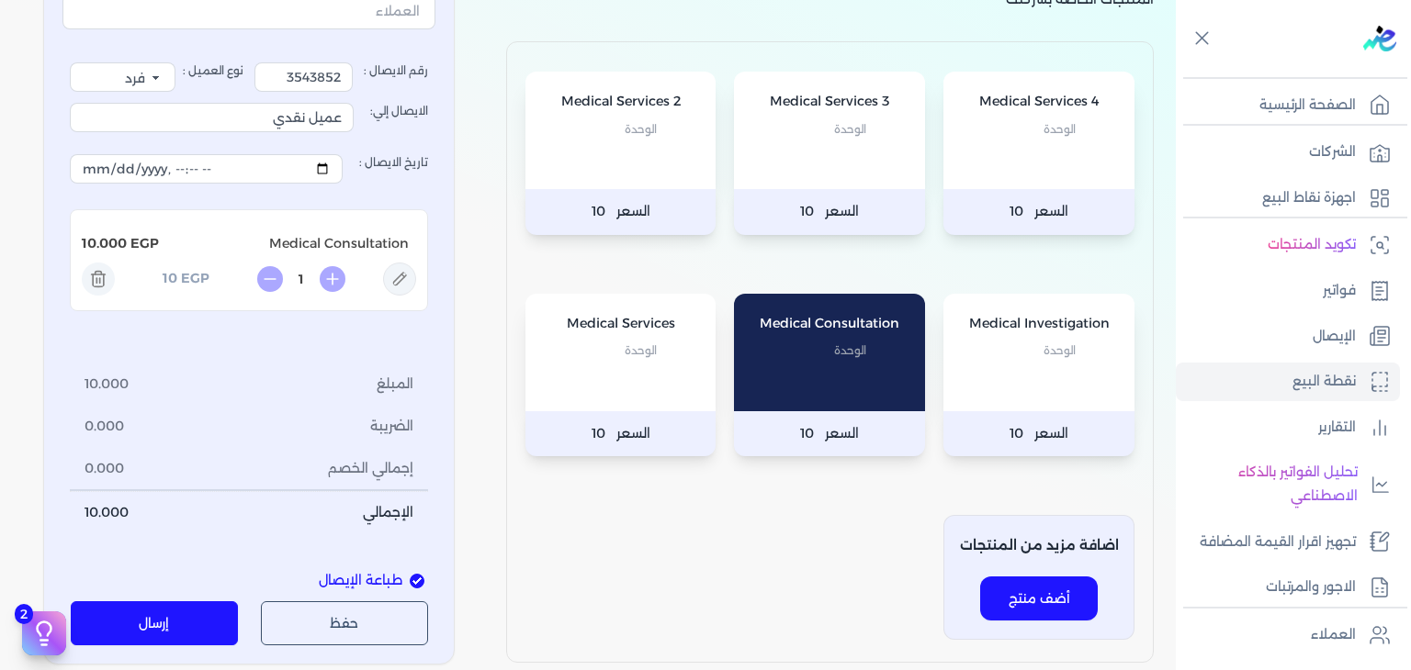
scroll to position [184, 0]
drag, startPoint x: 265, startPoint y: 113, endPoint x: 760, endPoint y: 215, distance: 505.4
click at [760, 215] on div "المنتجات الخاصة بشركتك Medical Services 4 الوحدة السعر 10 Medical Services 3 ال…" at bounding box center [588, 283] width 1176 height 759
type input "[PERSON_NAME] [PERSON_NAME]"
click at [309, 85] on input "3543852" at bounding box center [303, 76] width 98 height 29
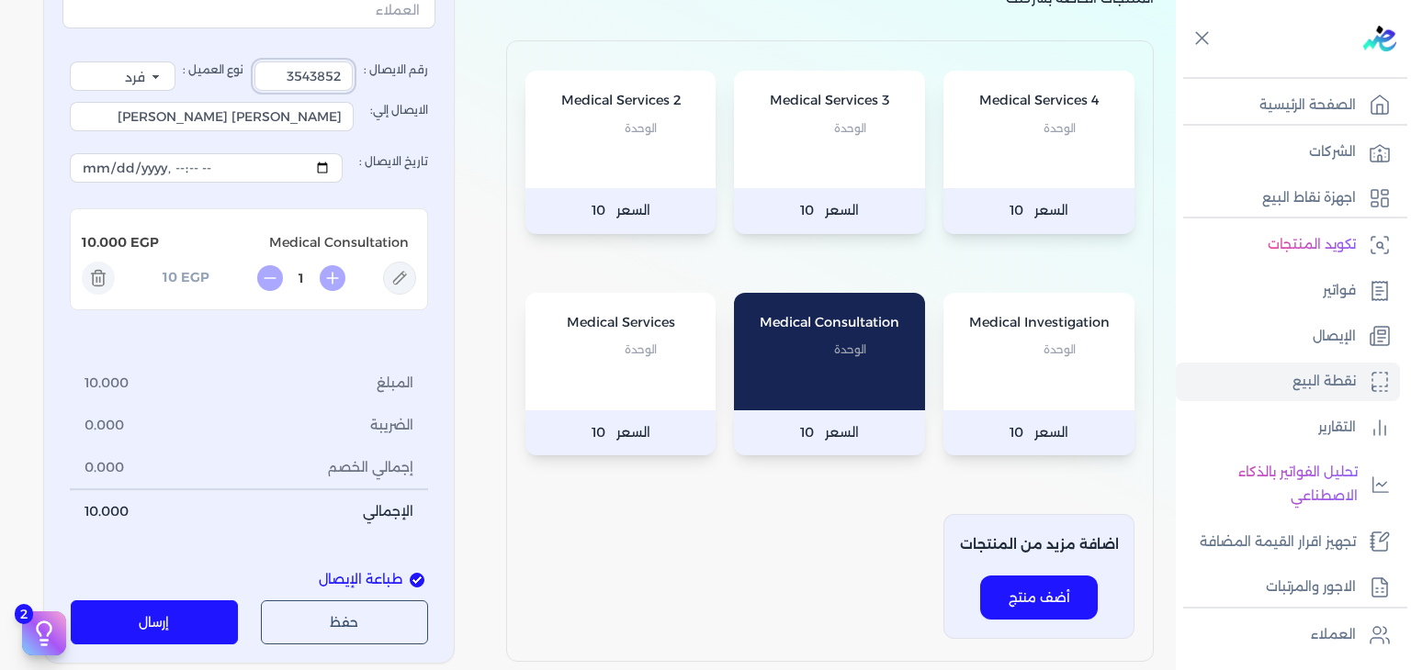
click at [309, 85] on input "3543852" at bounding box center [303, 76] width 98 height 29
type input "3545701"
click at [394, 276] on icon at bounding box center [399, 278] width 33 height 33
type input "Medical Consultation"
type input "10"
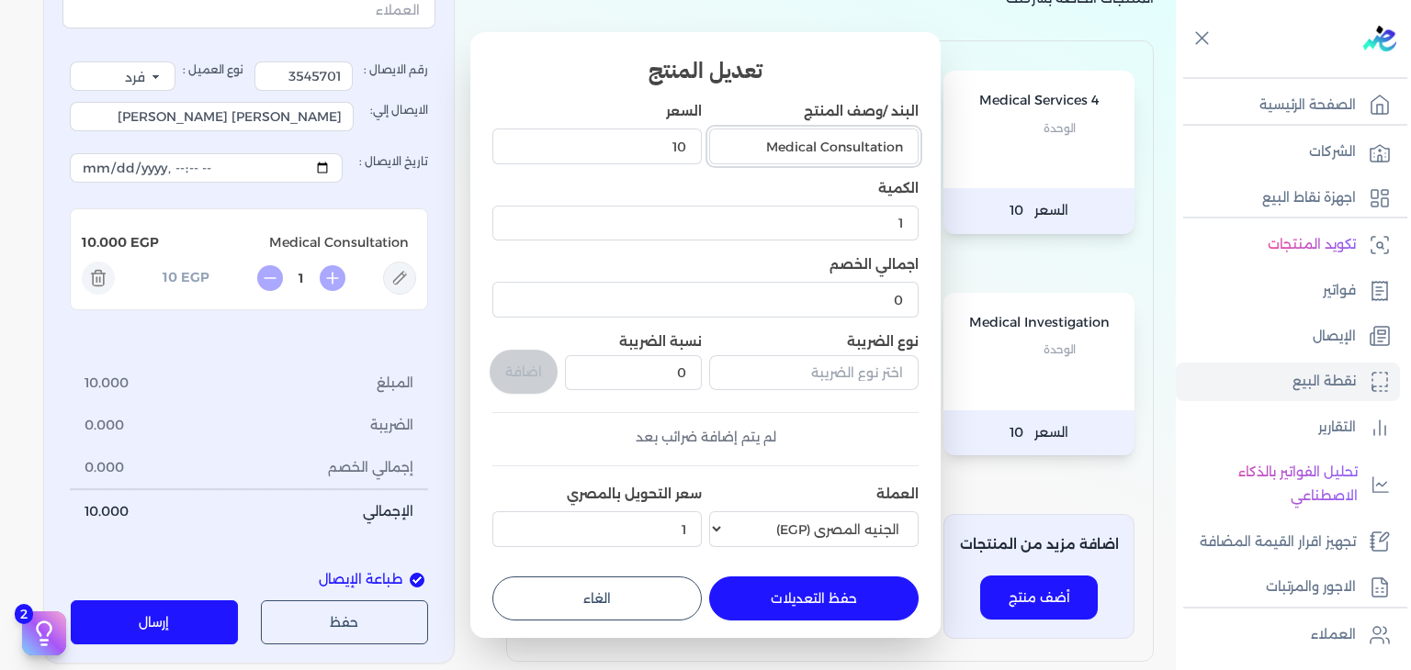
drag, startPoint x: 741, startPoint y: 141, endPoint x: 1087, endPoint y: 191, distance: 349.9
click at [1087, 191] on dialog "تعديل المنتج البند /وصف المنتج Medical Consultation السعر 10 الكمية 1 اجمالي ال…" at bounding box center [705, 335] width 1411 height 670
click at [827, 142] on input "البند /وصف المنتج" at bounding box center [813, 146] width 209 height 35
click at [900, 144] on input "Consultation ( ENT )" at bounding box center [813, 146] width 209 height 35
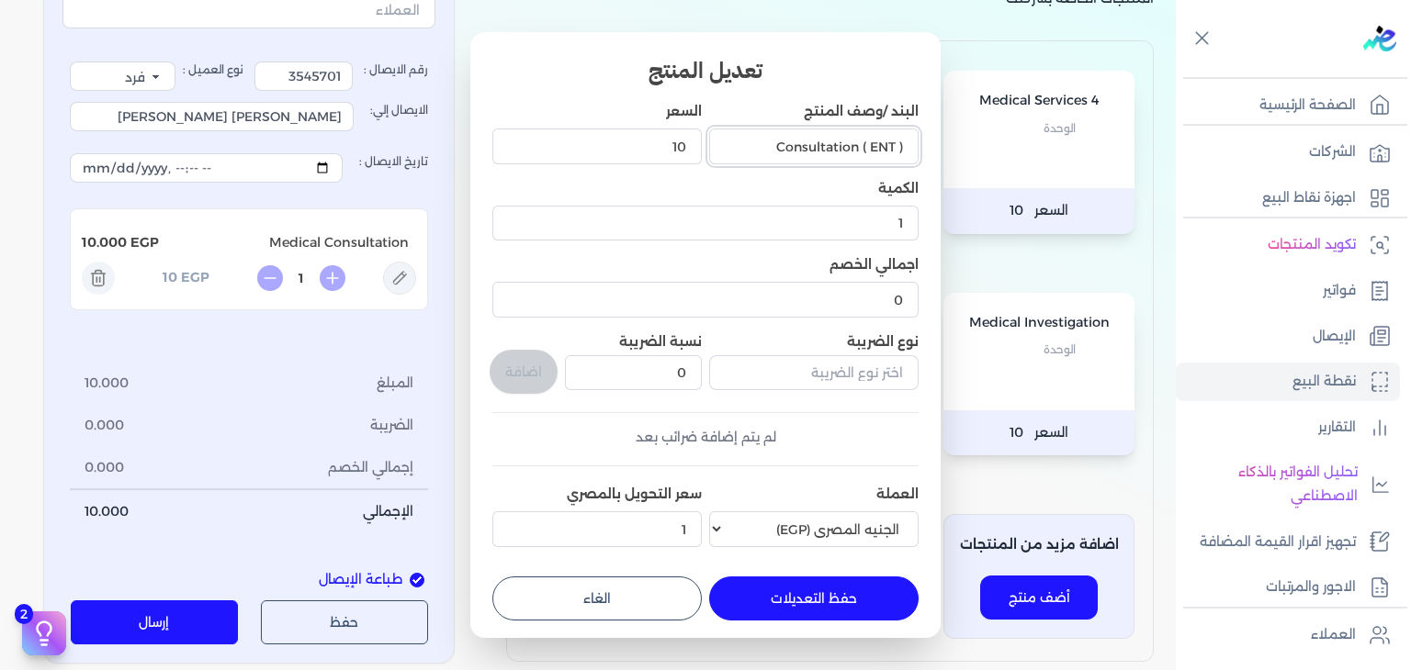
click at [885, 139] on input "Consultation ( ENT )" at bounding box center [813, 146] width 209 height 35
type input "Consultation ( Cardiology )"
drag, startPoint x: 636, startPoint y: 137, endPoint x: 754, endPoint y: 152, distance: 119.5
click at [754, 152] on div "البند /وصف المنتج Consultation ( Cardiology ) السعر 10 الكمية 1 اجمالي الخصم 0 …" at bounding box center [705, 328] width 426 height 453
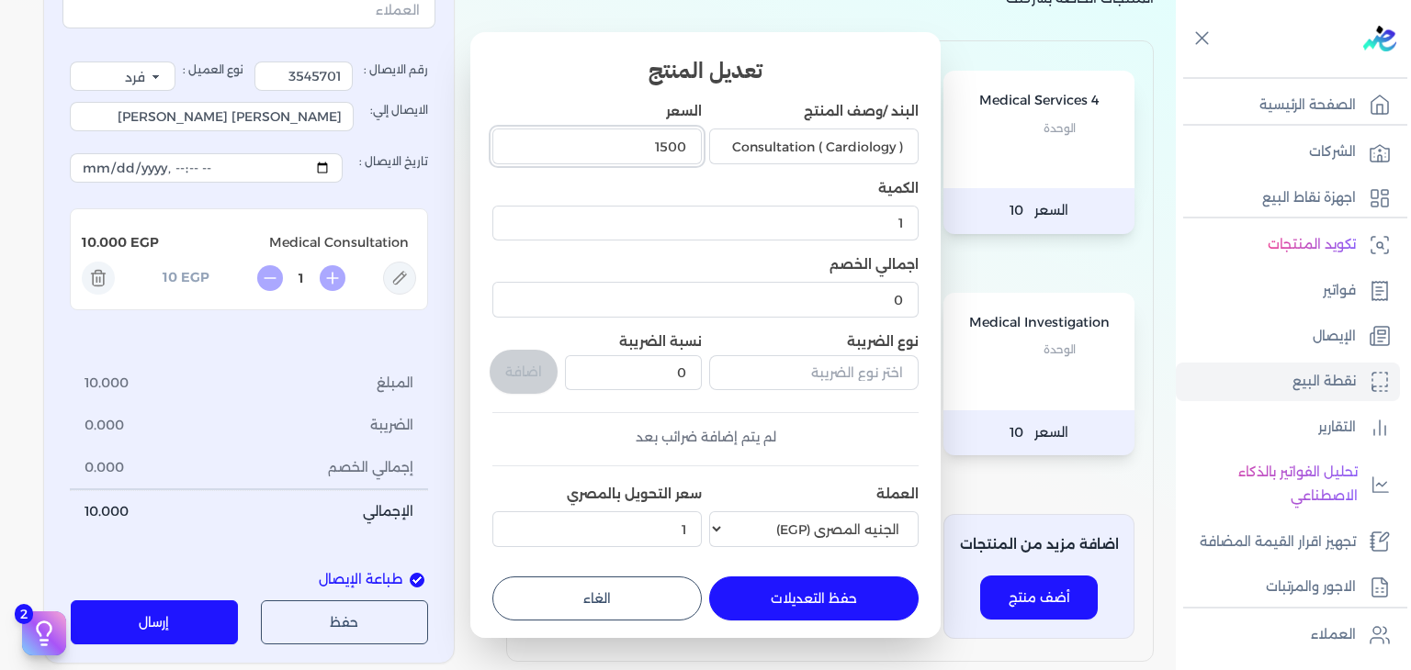
type input "1500"
click at [781, 585] on button "حفظ التعديلات" at bounding box center [813, 599] width 209 height 44
type input "0"
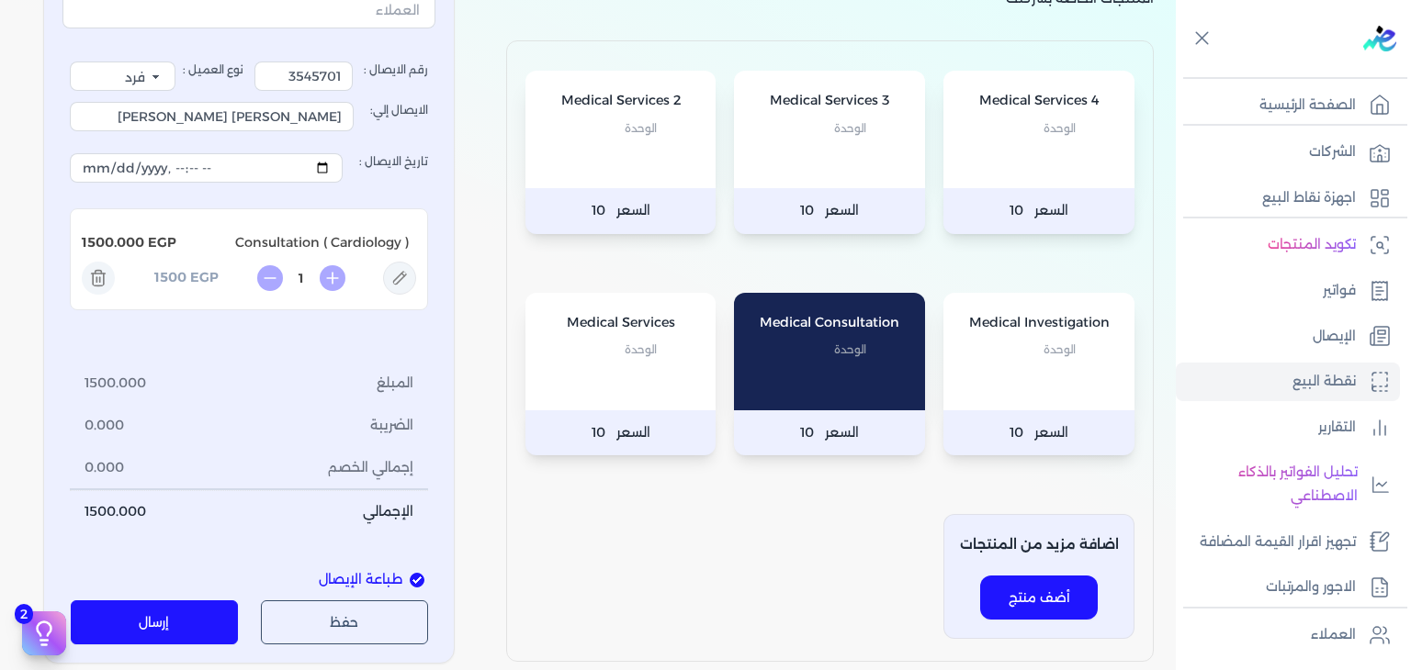
click at [155, 614] on button "إرسال" at bounding box center [155, 623] width 168 height 44
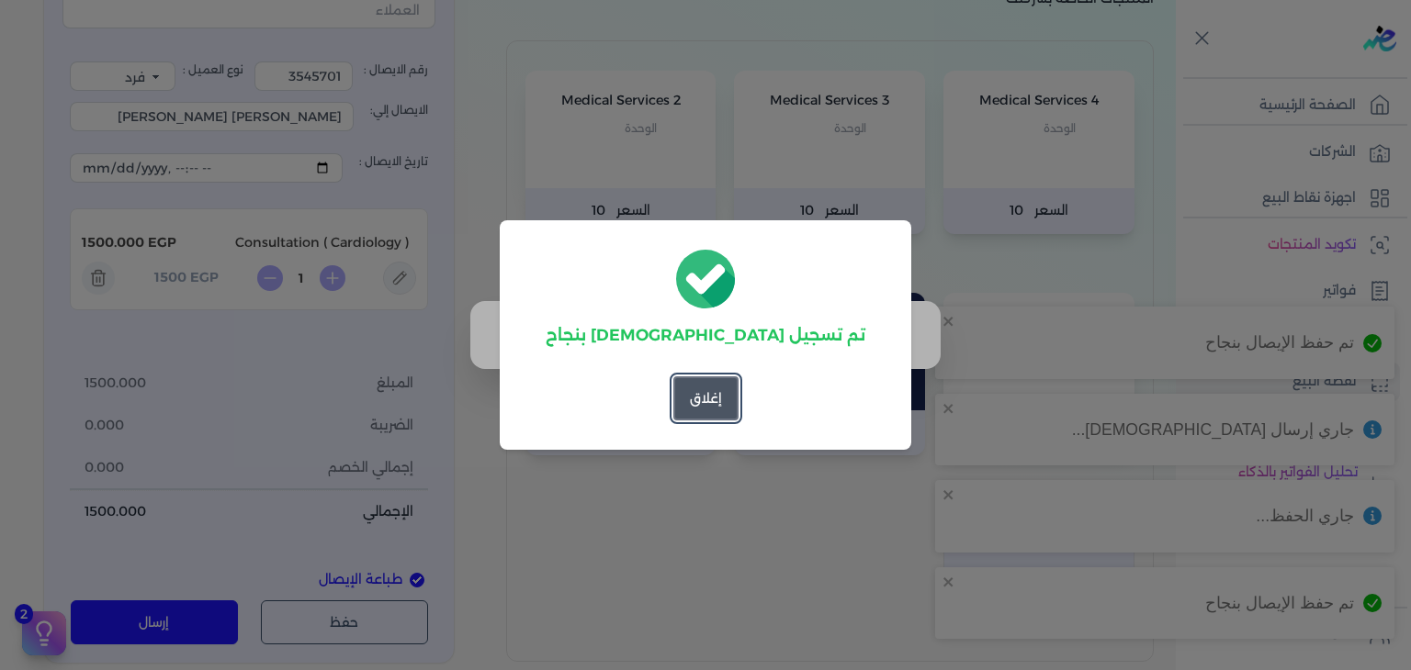
click at [695, 406] on button "إغلاق" at bounding box center [705, 399] width 65 height 44
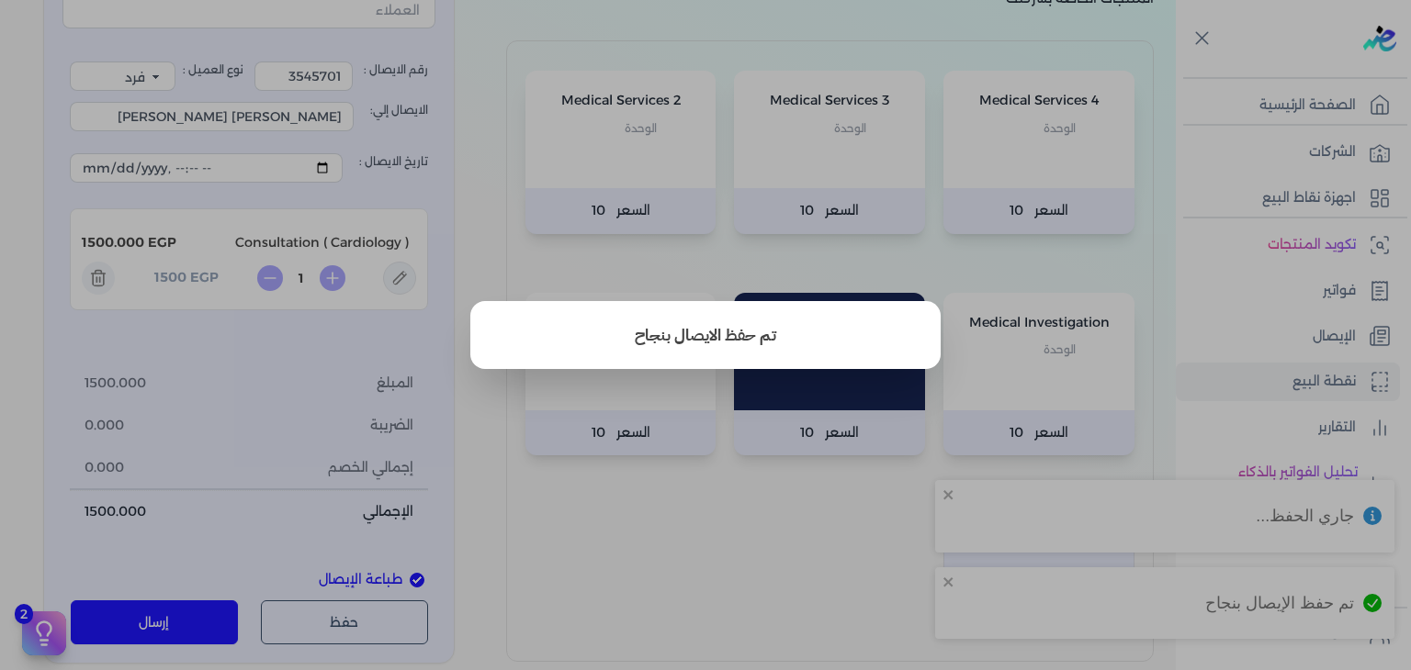
click at [566, 486] on button "close" at bounding box center [705, 335] width 1411 height 670
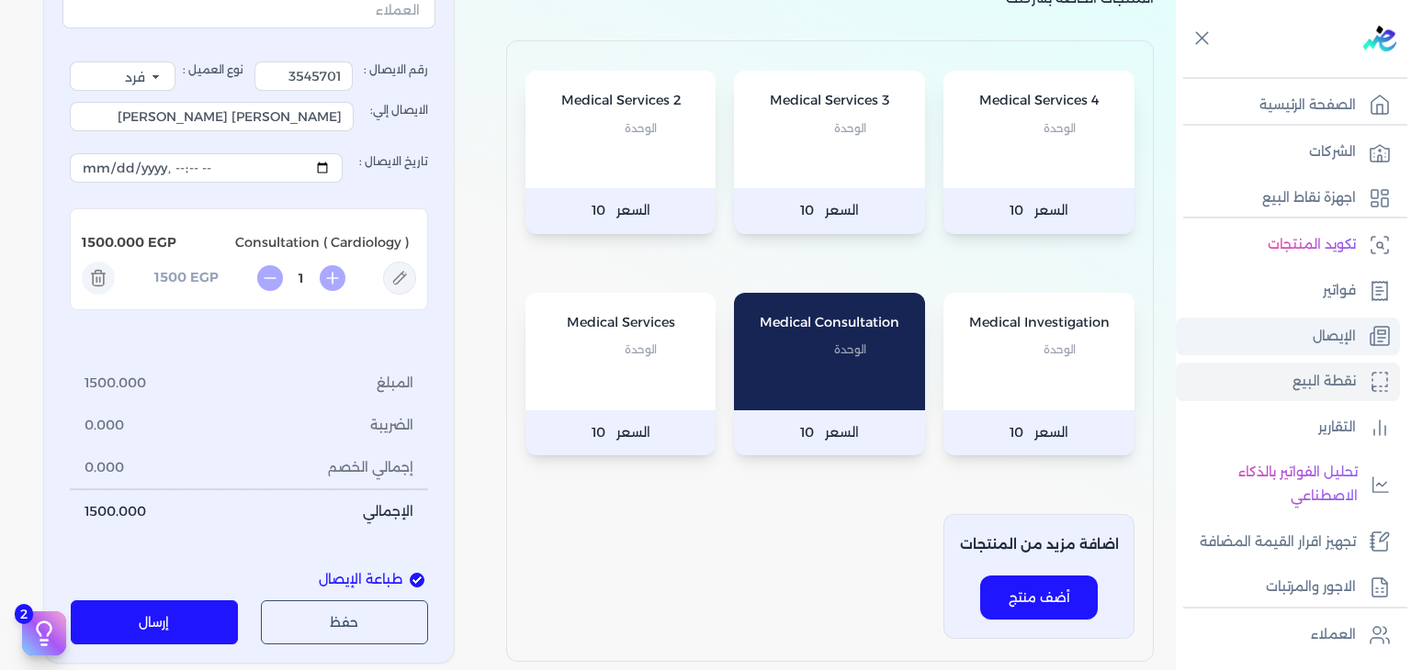
click at [1303, 333] on link "الإيصال" at bounding box center [1288, 337] width 224 height 39
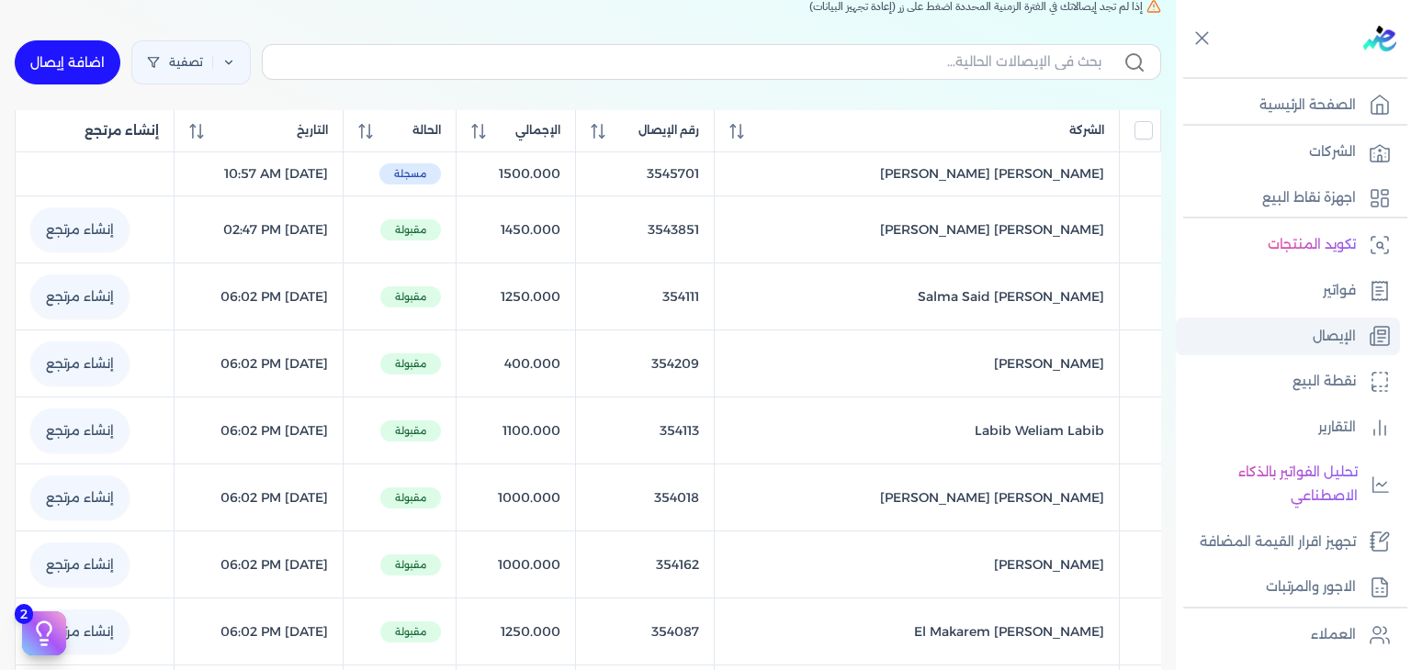
scroll to position [169, 0]
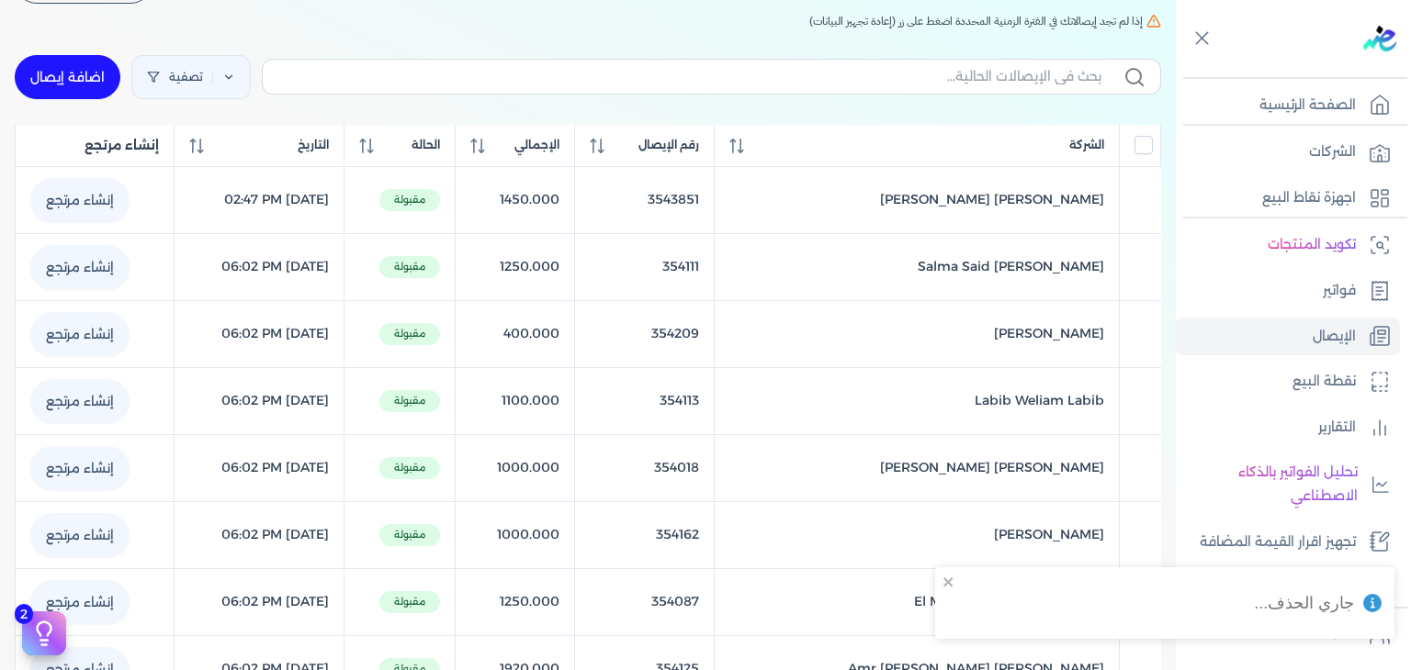
checkbox input "false"
